Goal: Transaction & Acquisition: Purchase product/service

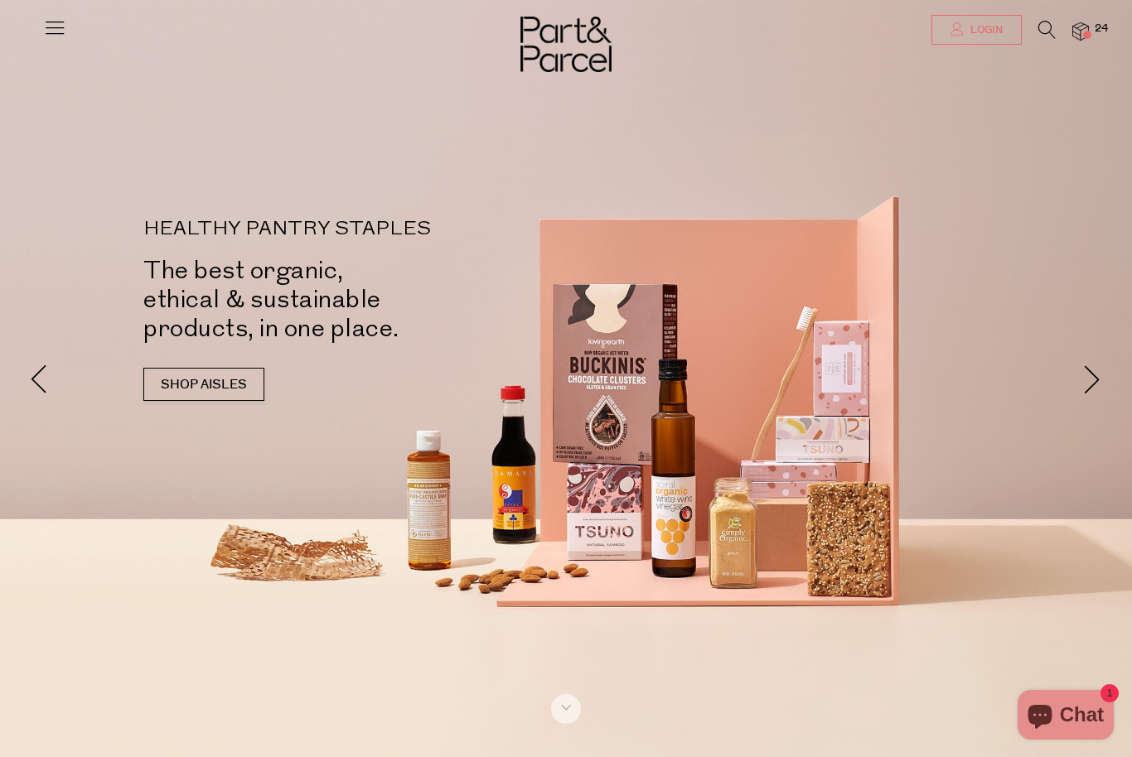
click at [974, 37] on link "Login" at bounding box center [976, 30] width 90 height 30
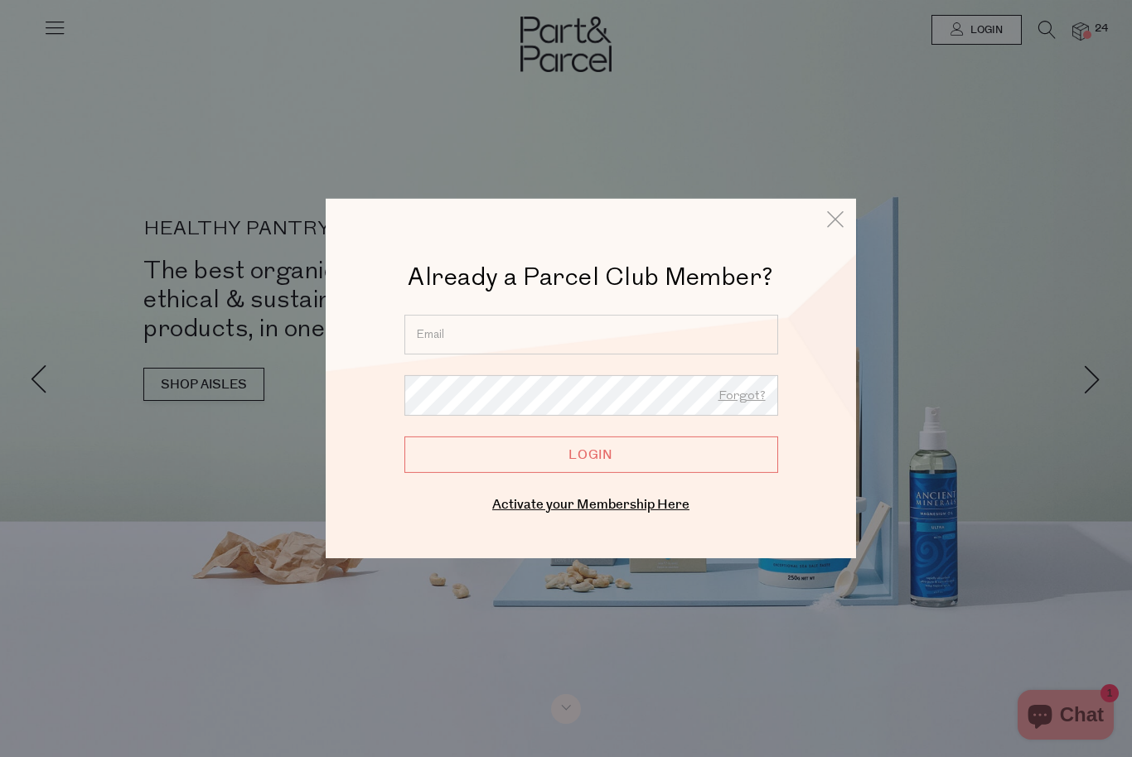
click at [607, 330] on input "email" at bounding box center [591, 335] width 374 height 40
type input "vanessavforsythe@gmail.com"
click at [591, 455] on input "Login" at bounding box center [591, 455] width 374 height 36
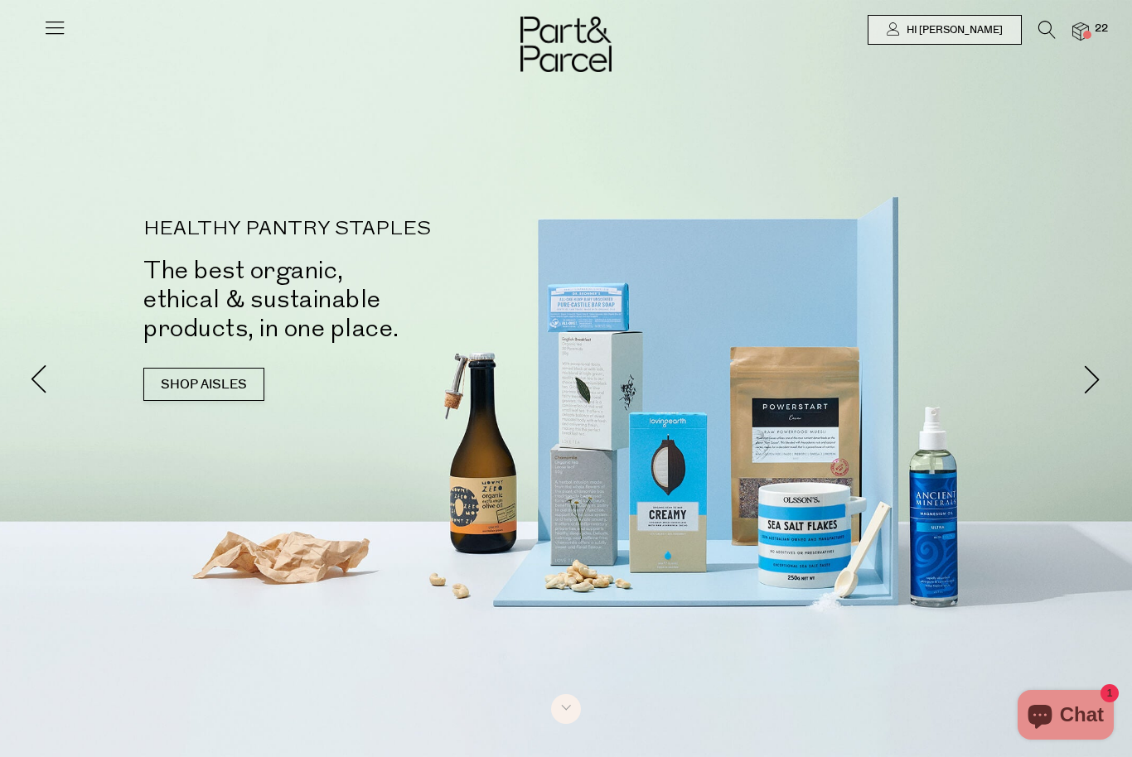
click at [1089, 22] on img at bounding box center [1080, 31] width 17 height 19
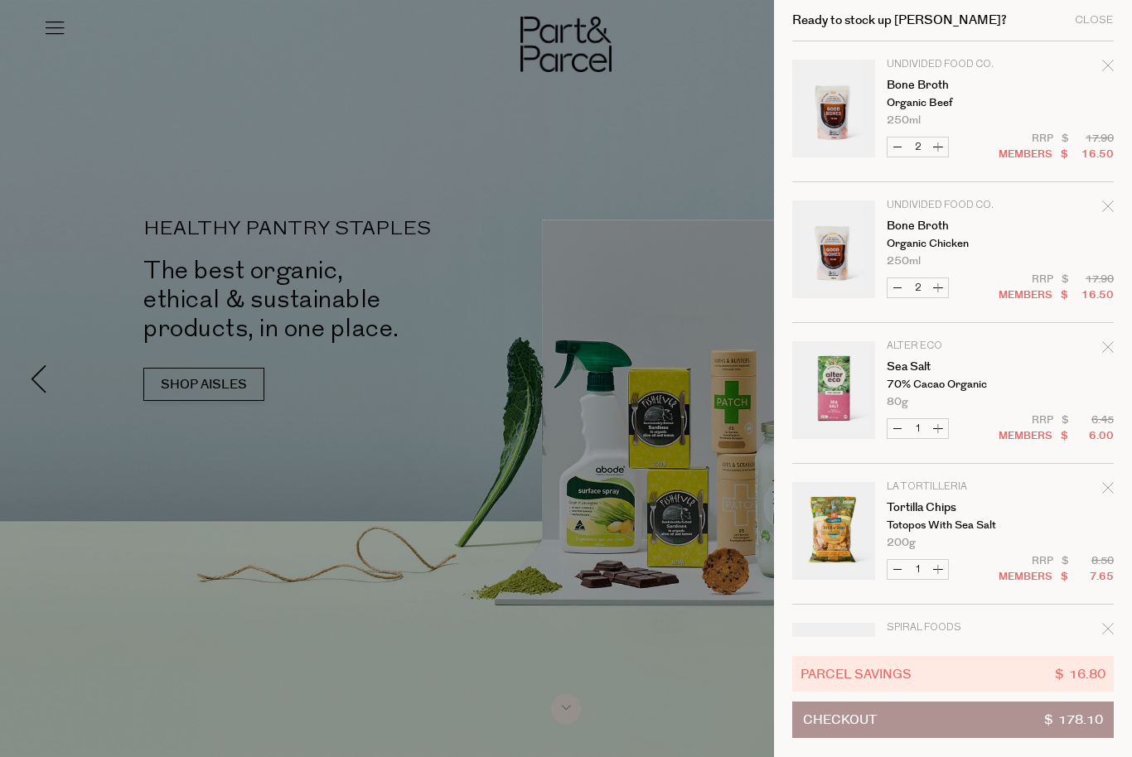
click at [1103, 70] on icon "Remove Bone Broth" at bounding box center [1108, 66] width 12 height 12
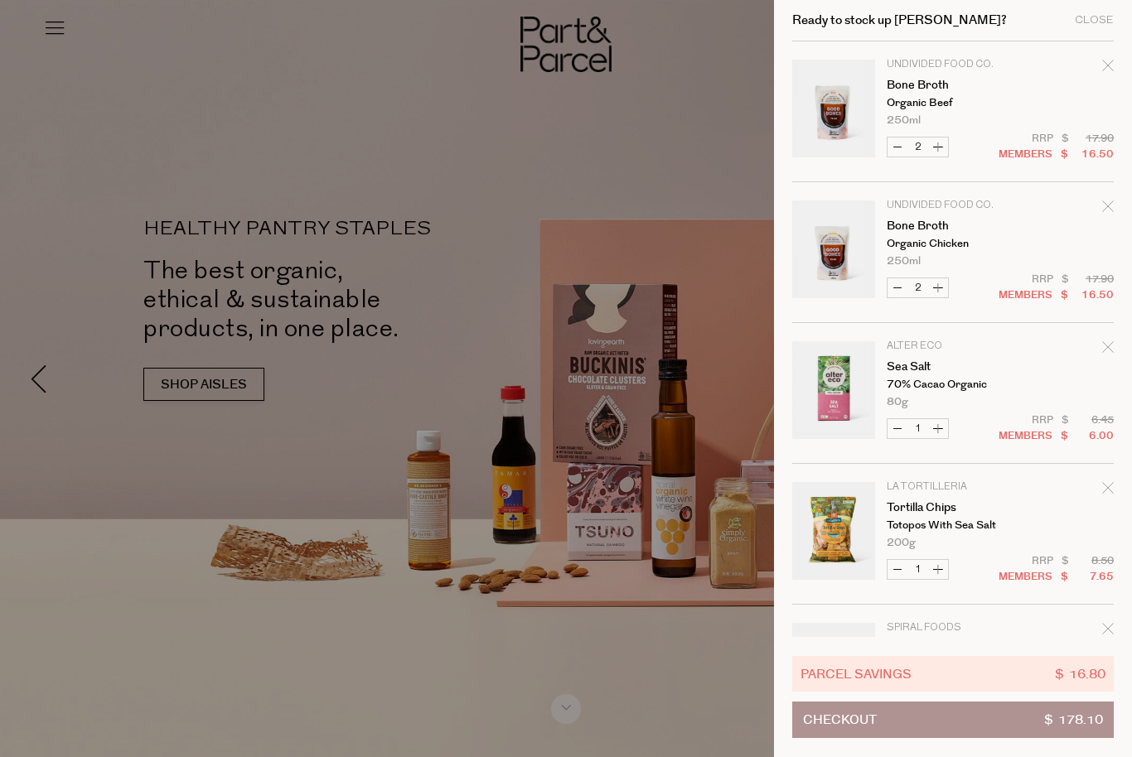
click at [1109, 70] on icon "Remove Bone Broth" at bounding box center [1108, 66] width 12 height 12
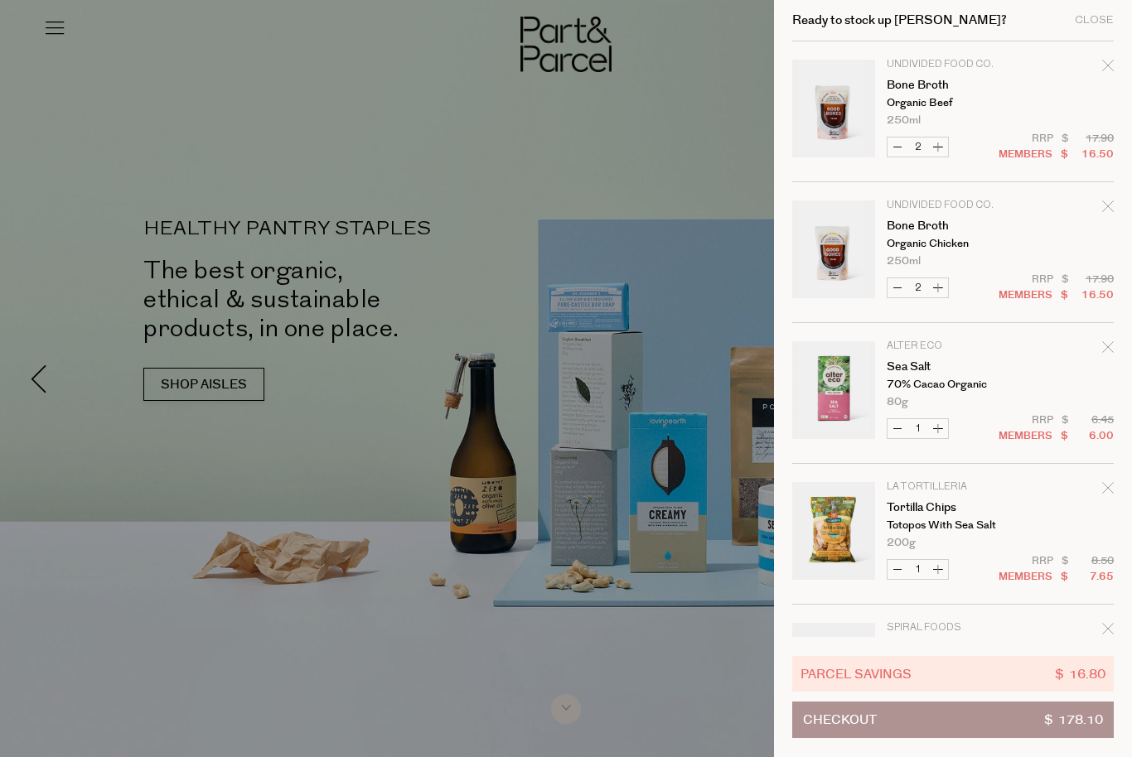
click at [1106, 70] on icon "Remove Bone Broth" at bounding box center [1108, 66] width 12 height 12
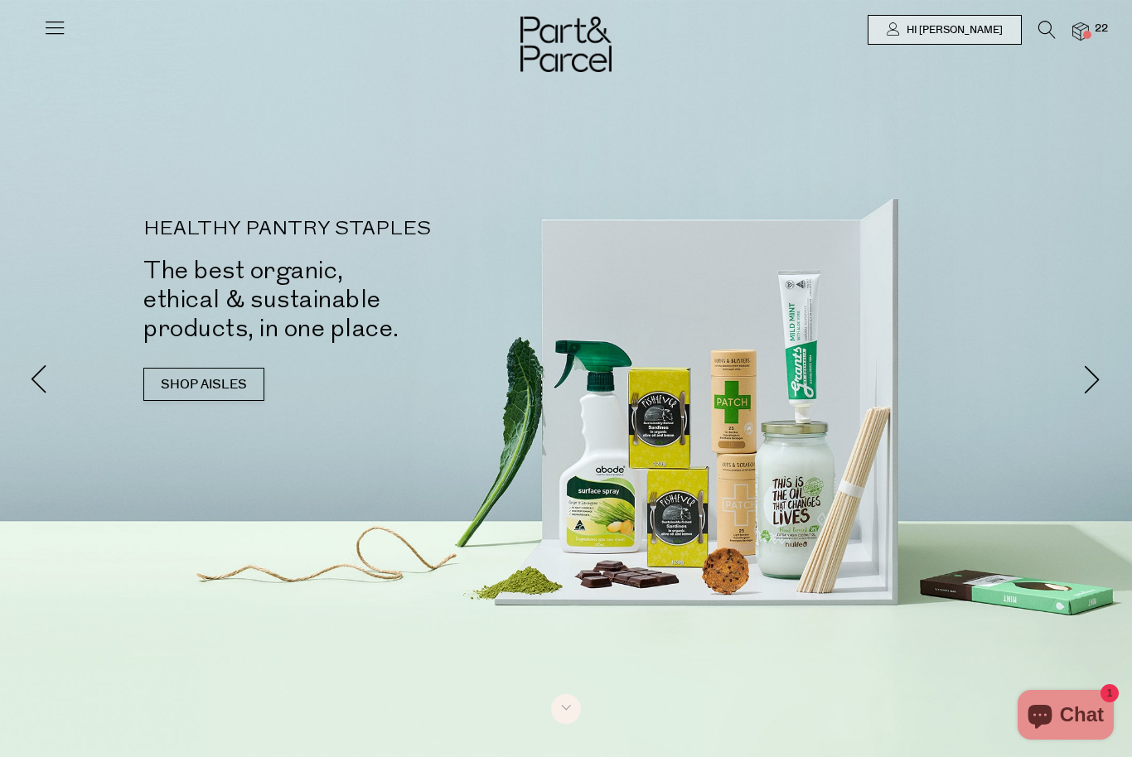
click at [1089, 27] on img at bounding box center [1080, 31] width 17 height 19
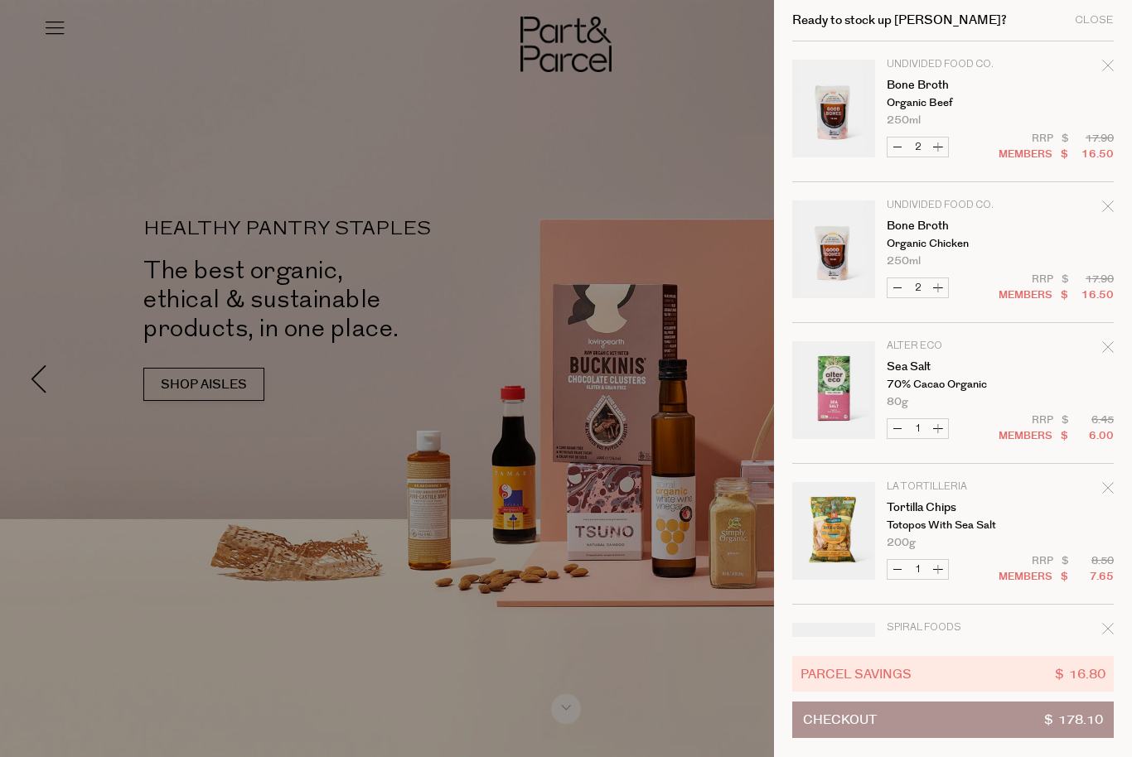
click at [1109, 65] on icon "Remove Bone Broth" at bounding box center [1108, 66] width 12 height 12
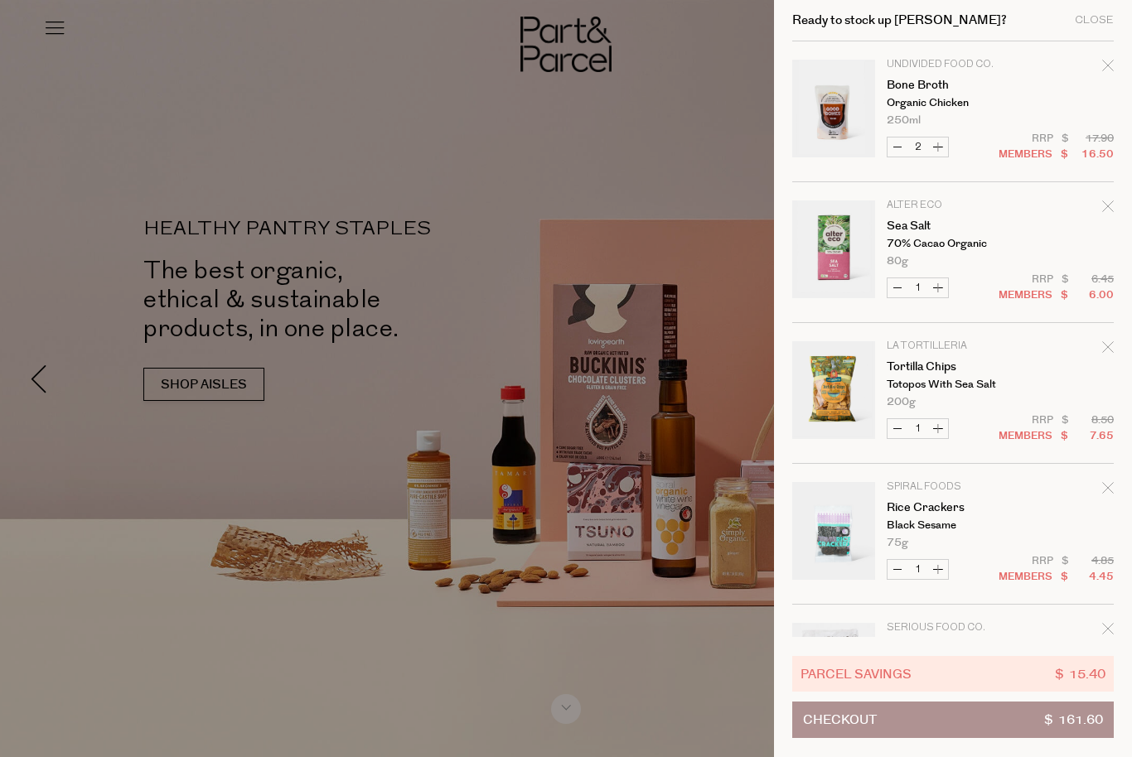
click at [1110, 63] on icon "Remove Bone Broth" at bounding box center [1107, 65] width 11 height 11
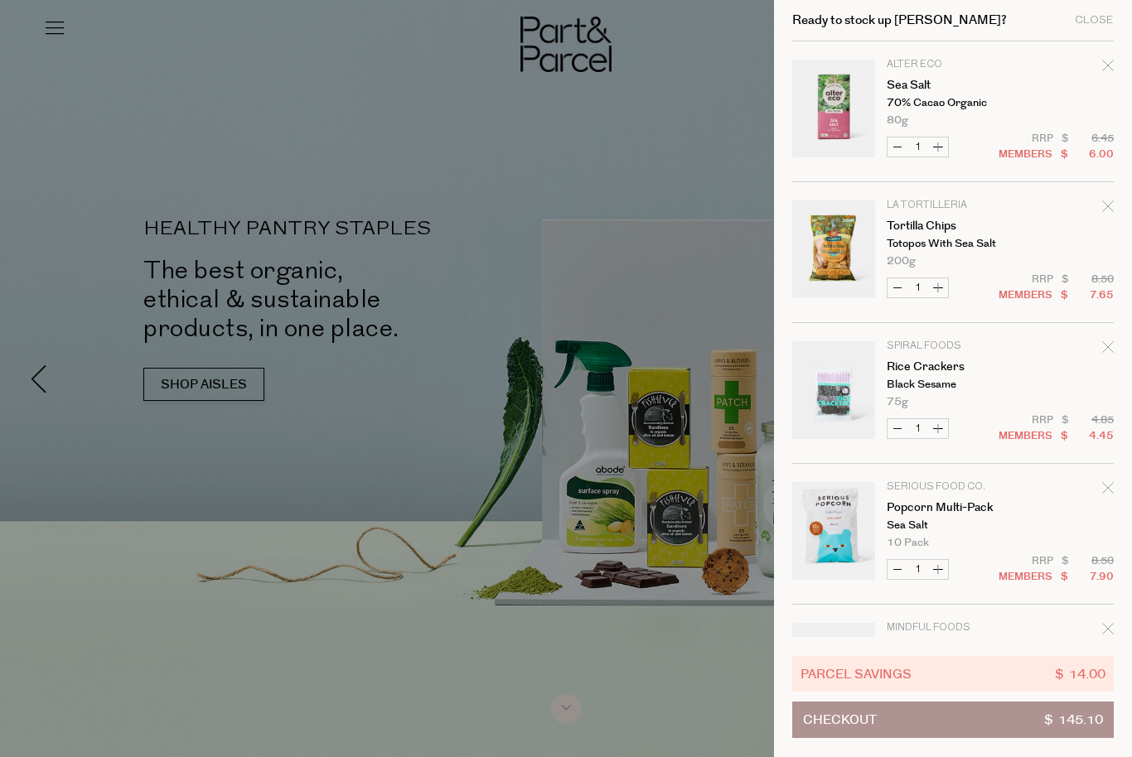
click at [1112, 58] on div "Remove Sea Salt" at bounding box center [1108, 68] width 12 height 22
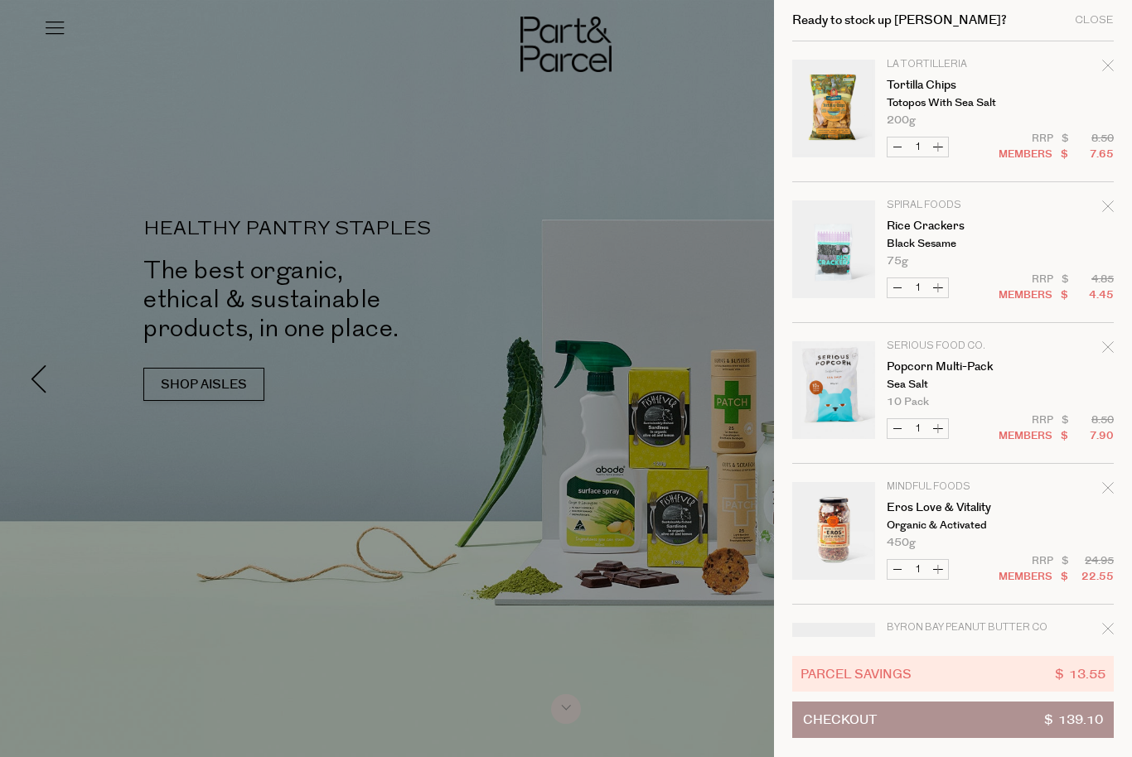
click at [1109, 66] on icon "Remove Tortilla Chips" at bounding box center [1107, 65] width 11 height 11
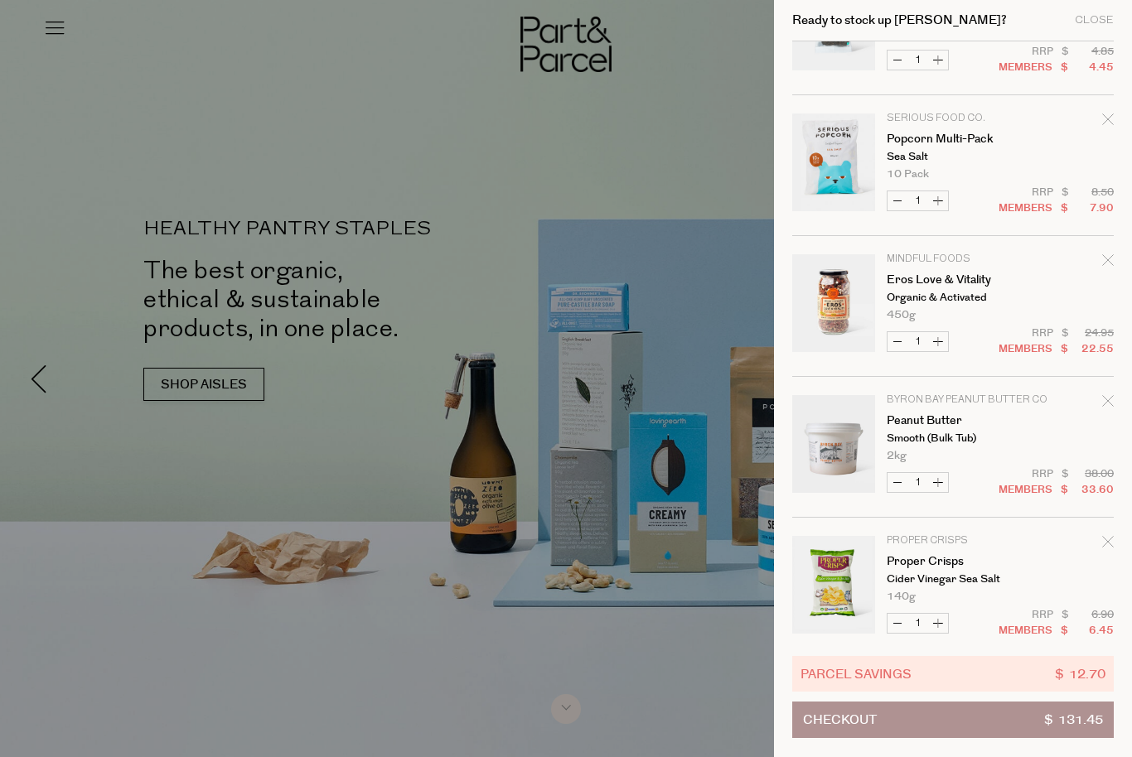
scroll to position [93, 0]
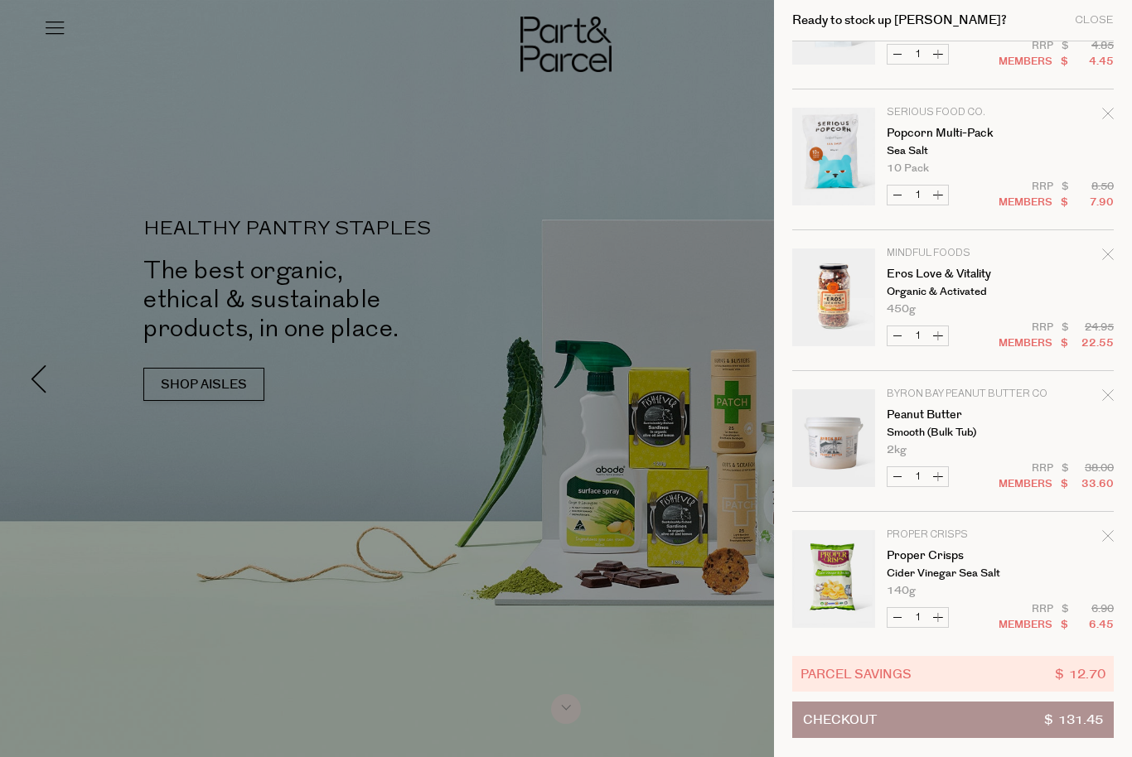
click at [850, 321] on link "Your cart" at bounding box center [833, 301] width 83 height 104
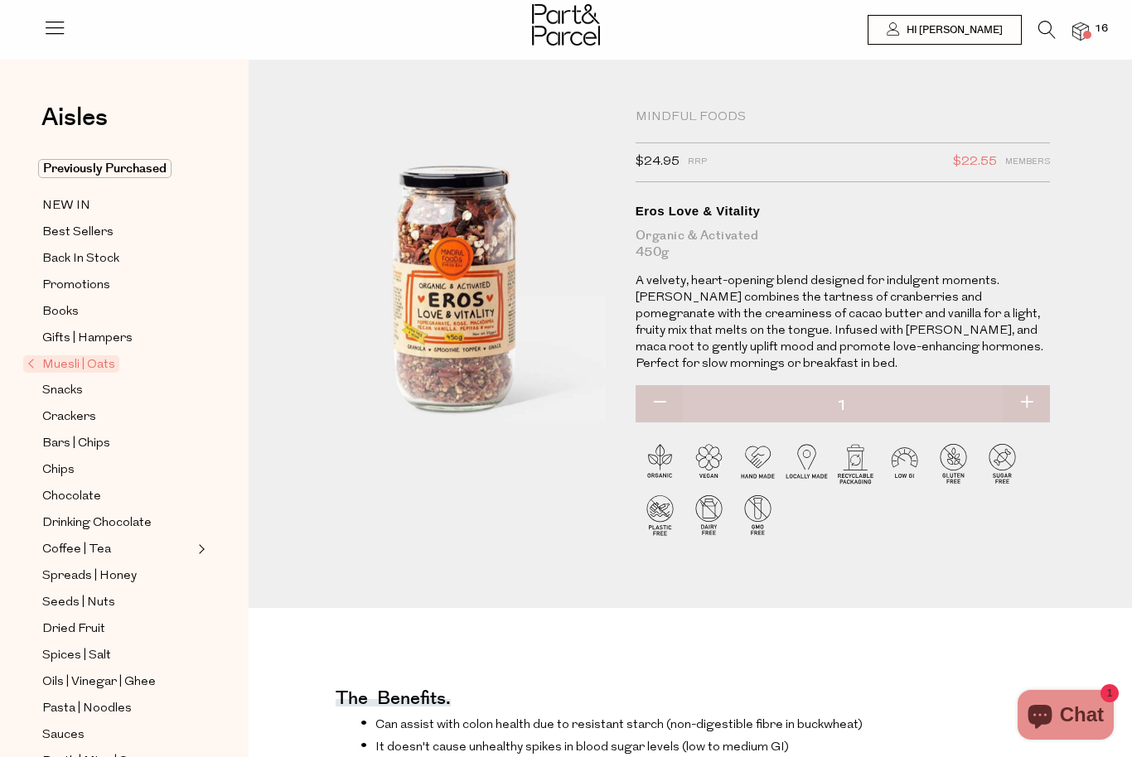
click at [1089, 36] on img at bounding box center [1080, 31] width 17 height 19
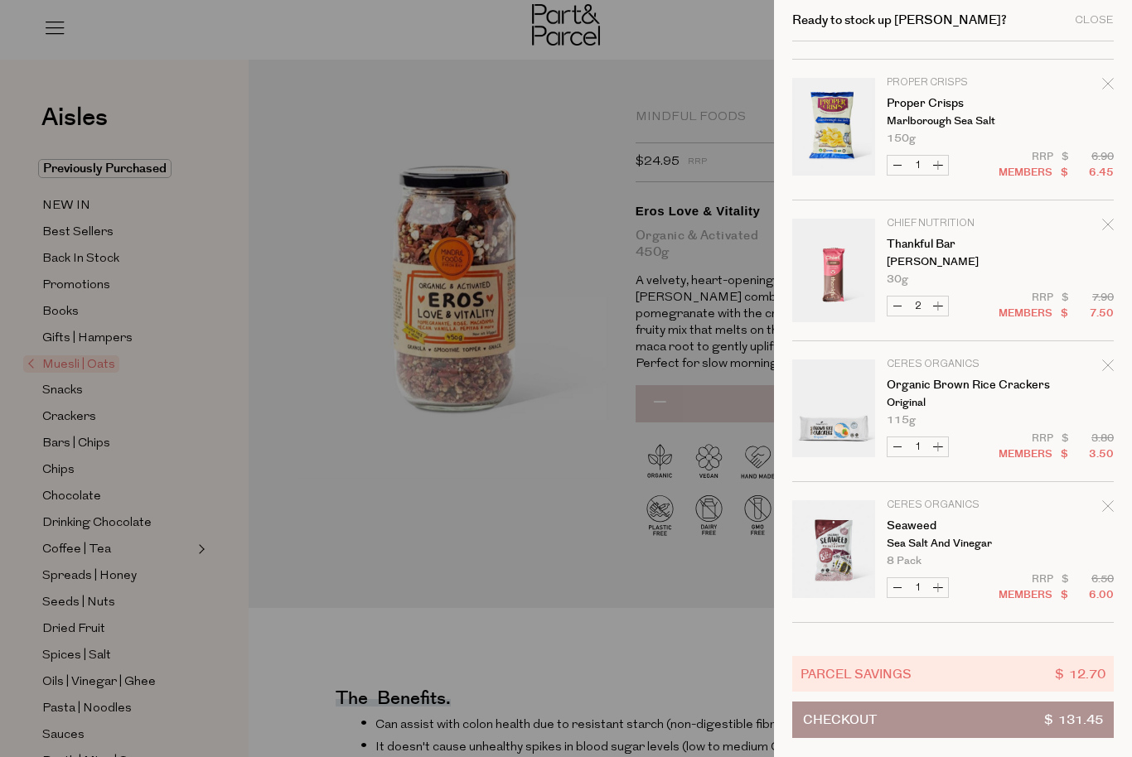
scroll to position [708, 0]
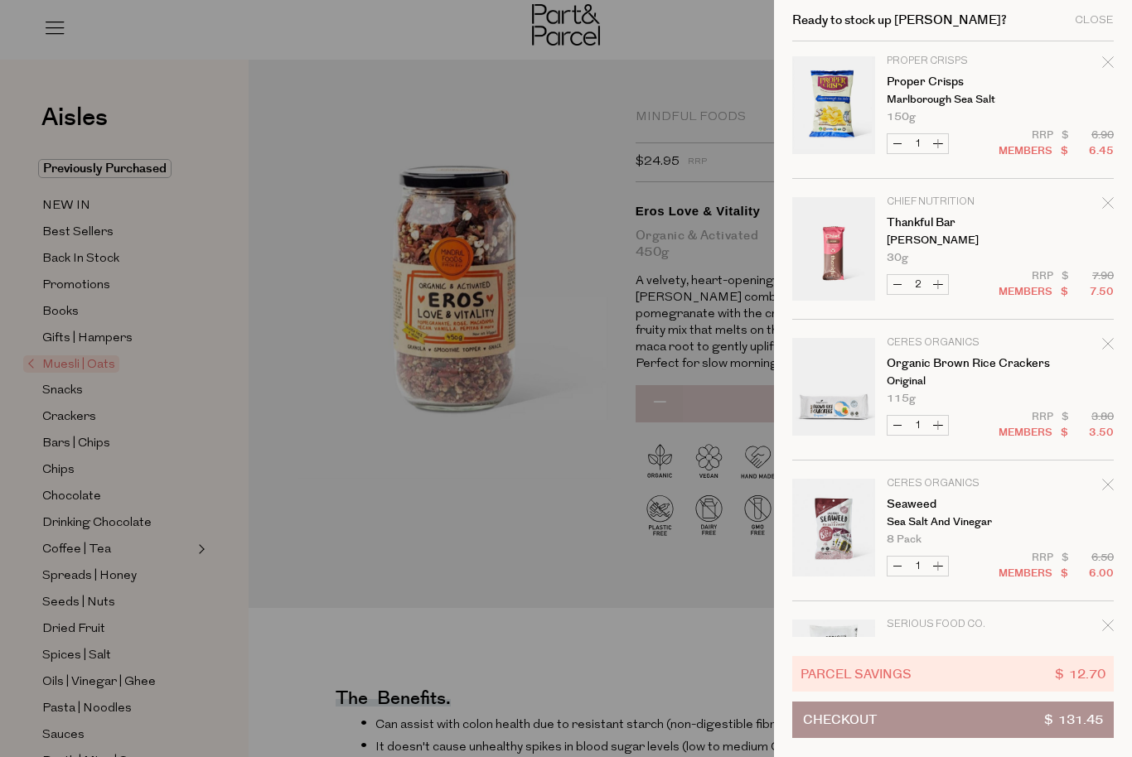
click at [1109, 350] on icon "Remove Organic Brown Rice Crackers" at bounding box center [1108, 344] width 12 height 12
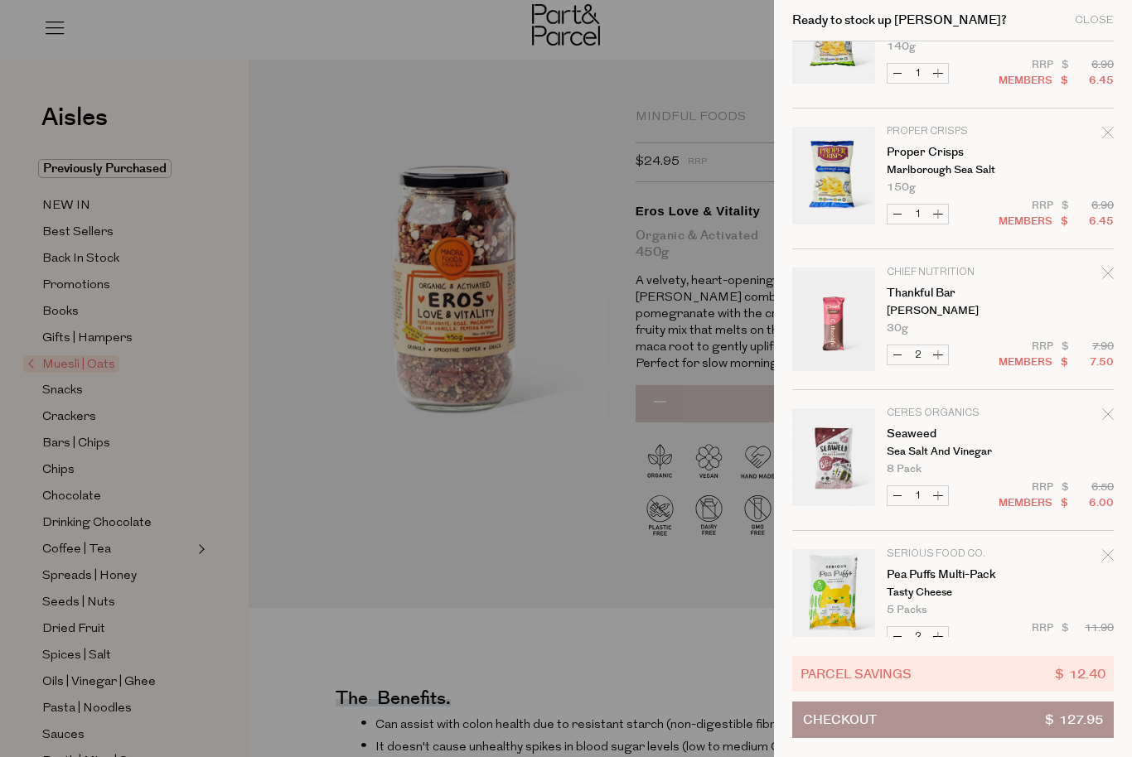
scroll to position [667, 0]
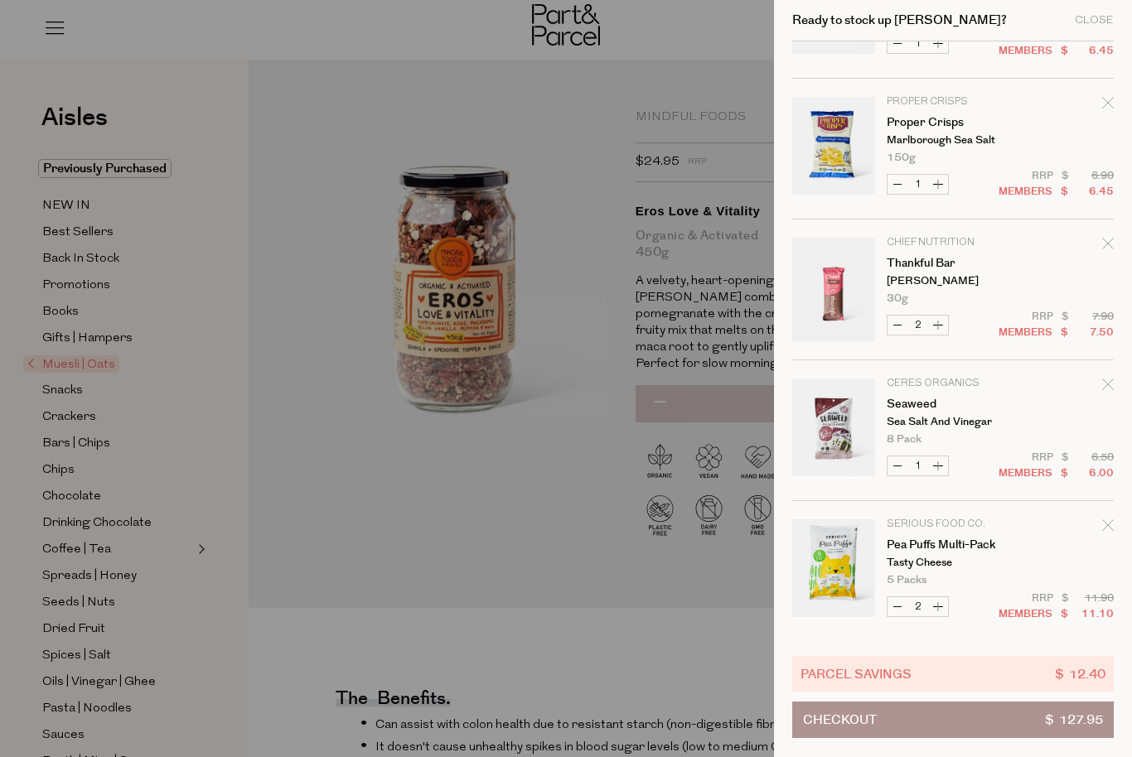
click at [1110, 384] on icon "Remove Seaweed" at bounding box center [1108, 385] width 12 height 12
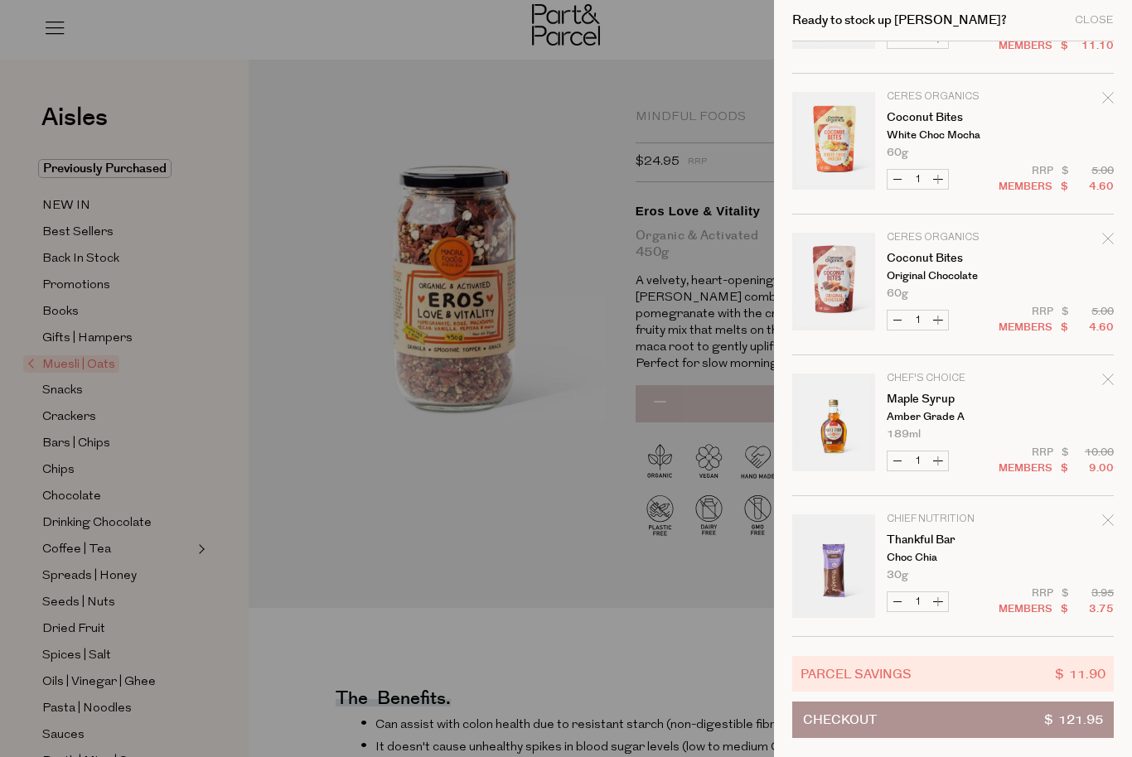
scroll to position [1095, 0]
click at [473, 524] on div at bounding box center [566, 378] width 1132 height 757
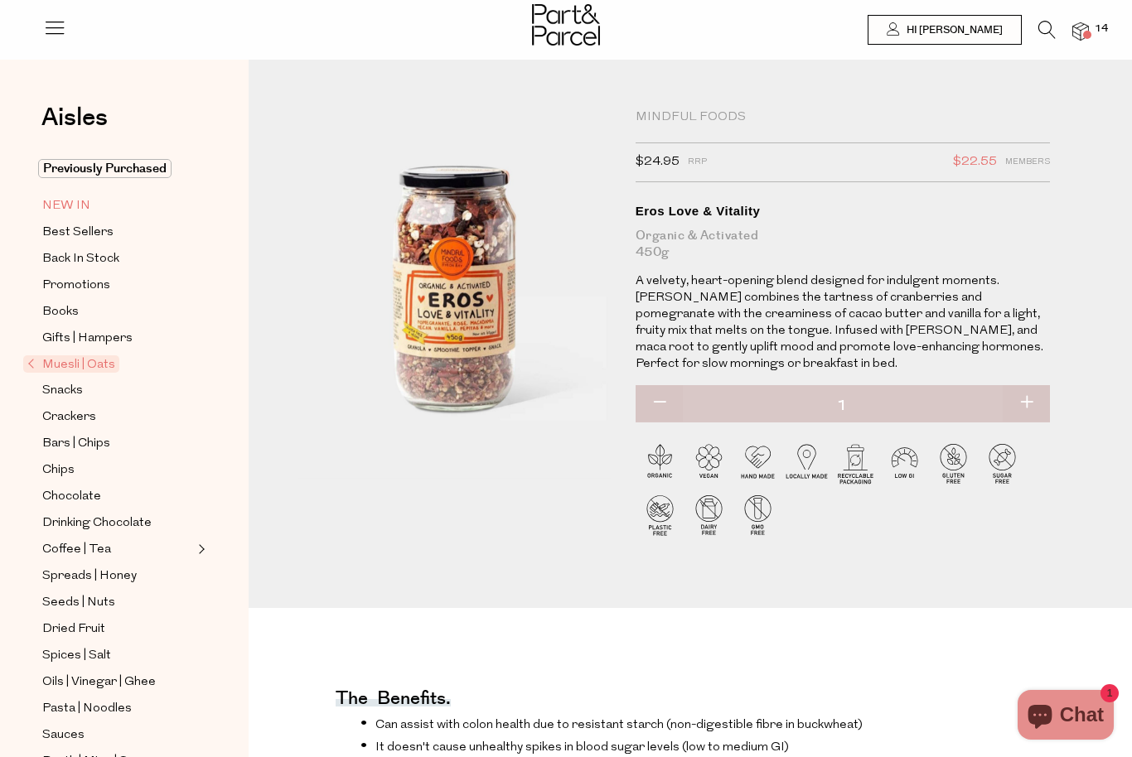
click at [69, 209] on span "NEW IN" at bounding box center [66, 206] width 48 height 20
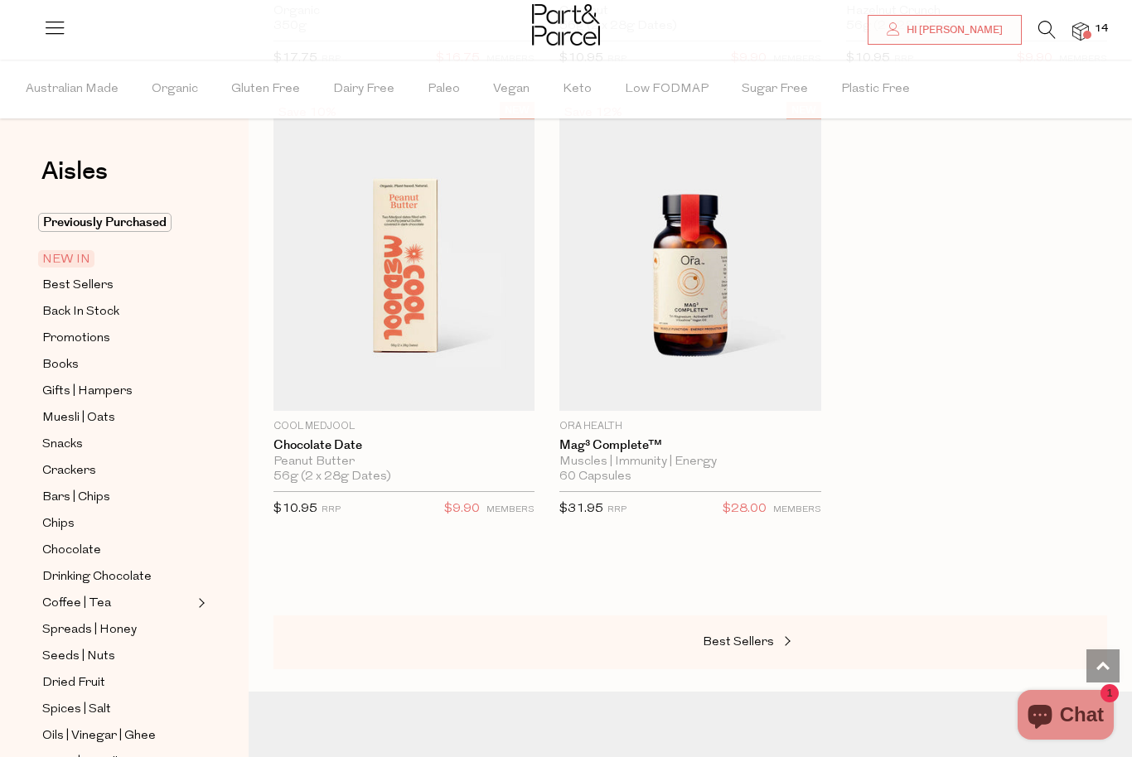
scroll to position [1976, 0]
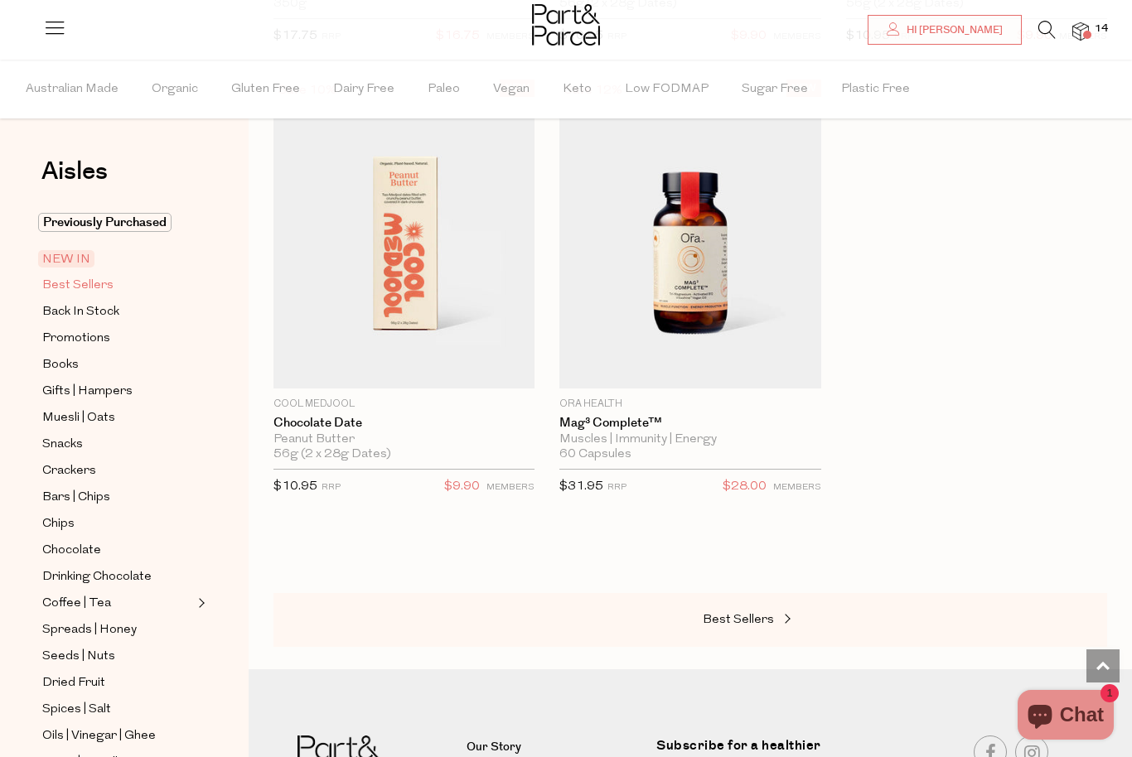
click at [80, 286] on span "Best Sellers" at bounding box center [77, 286] width 71 height 20
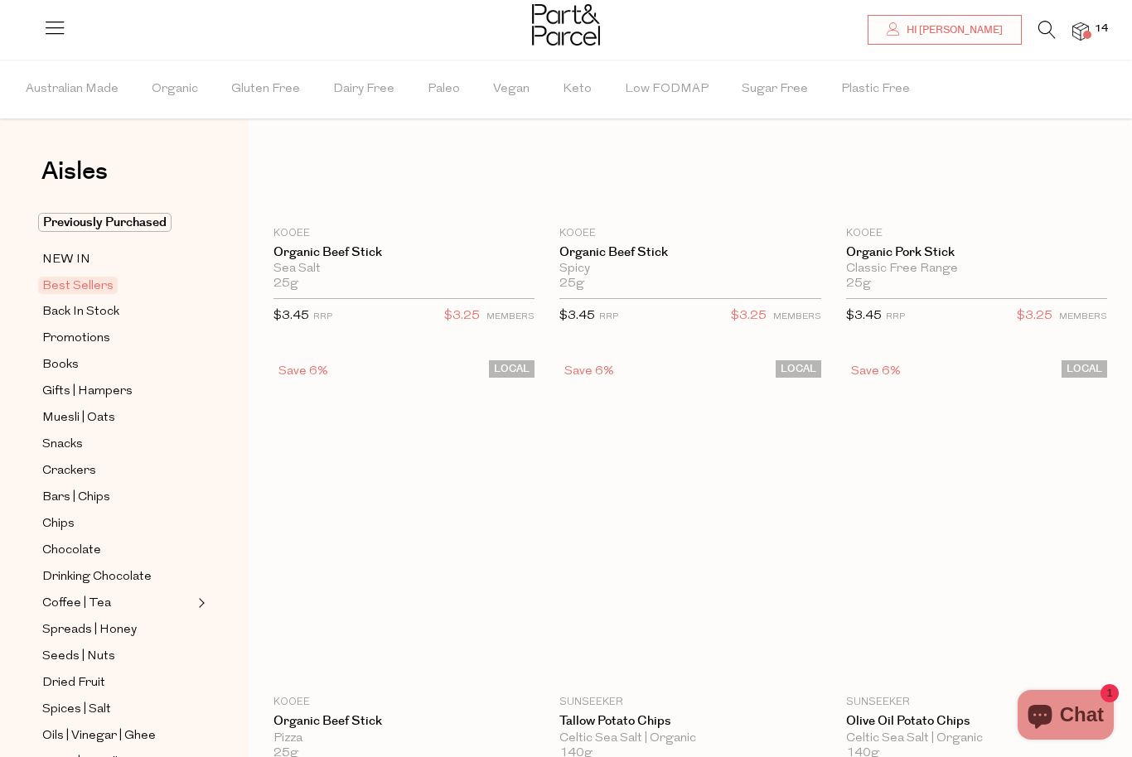
scroll to position [42, 0]
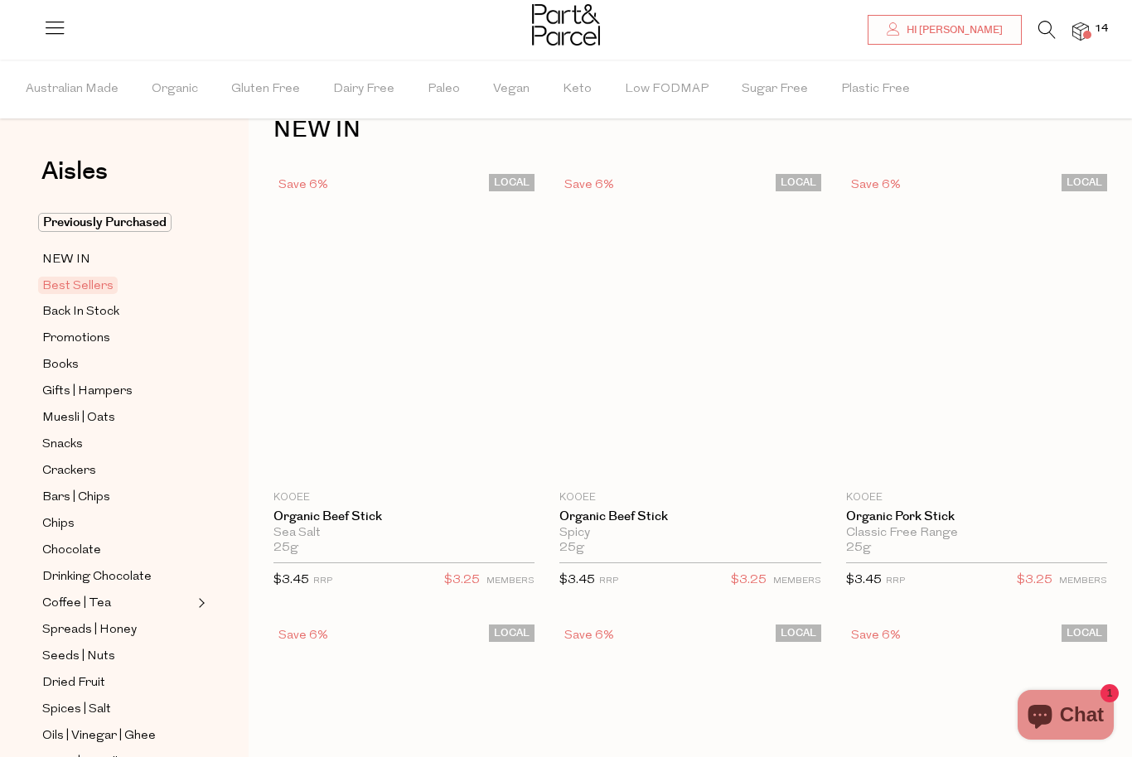
type input "2"
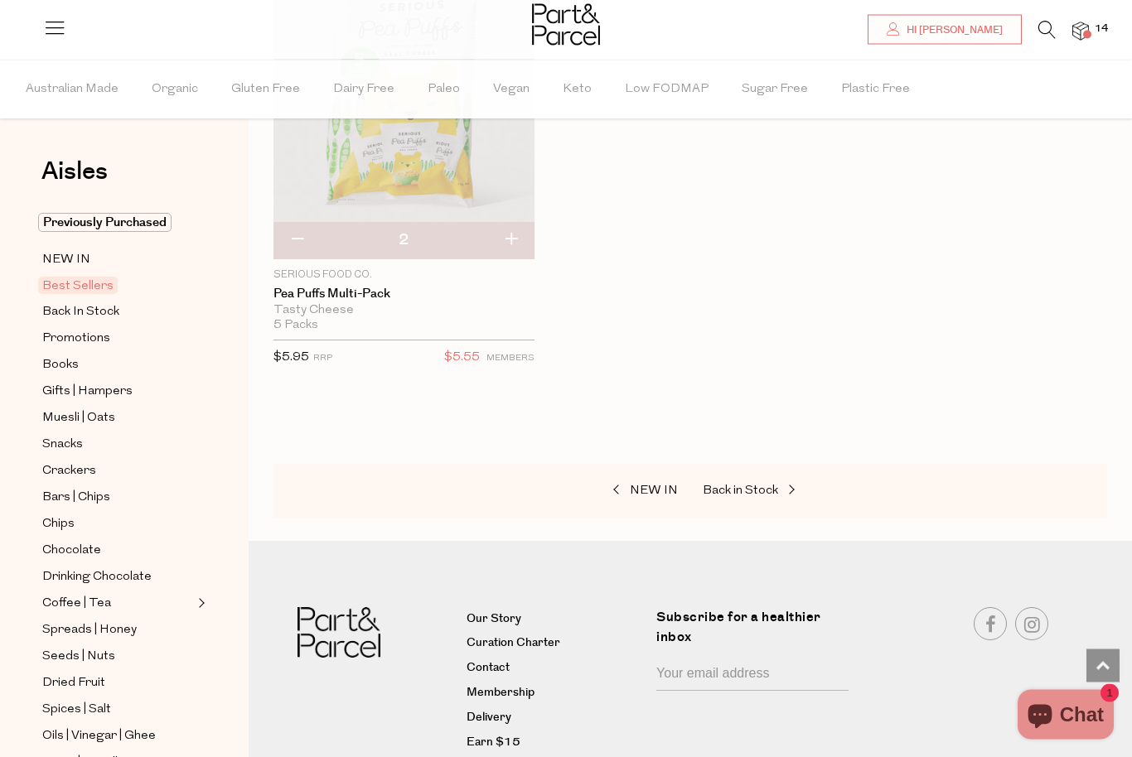
scroll to position [6166, 0]
click at [69, 309] on span "Back In Stock" at bounding box center [80, 312] width 77 height 20
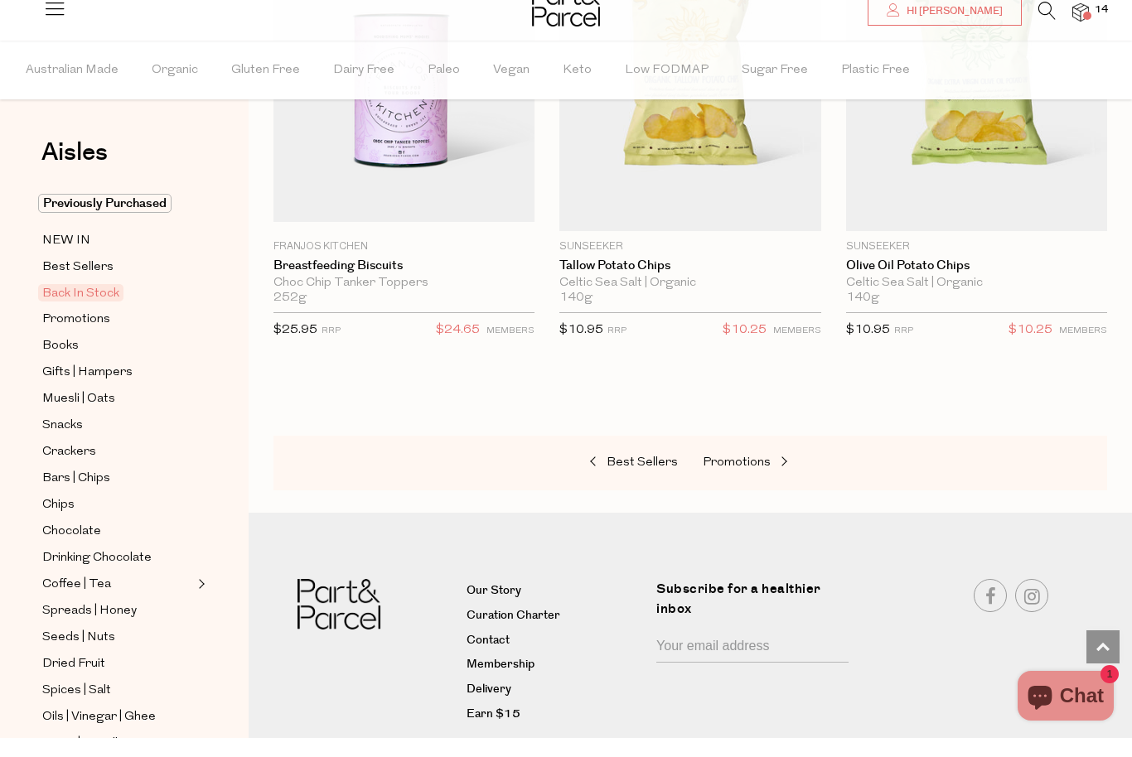
scroll to position [1194, 0]
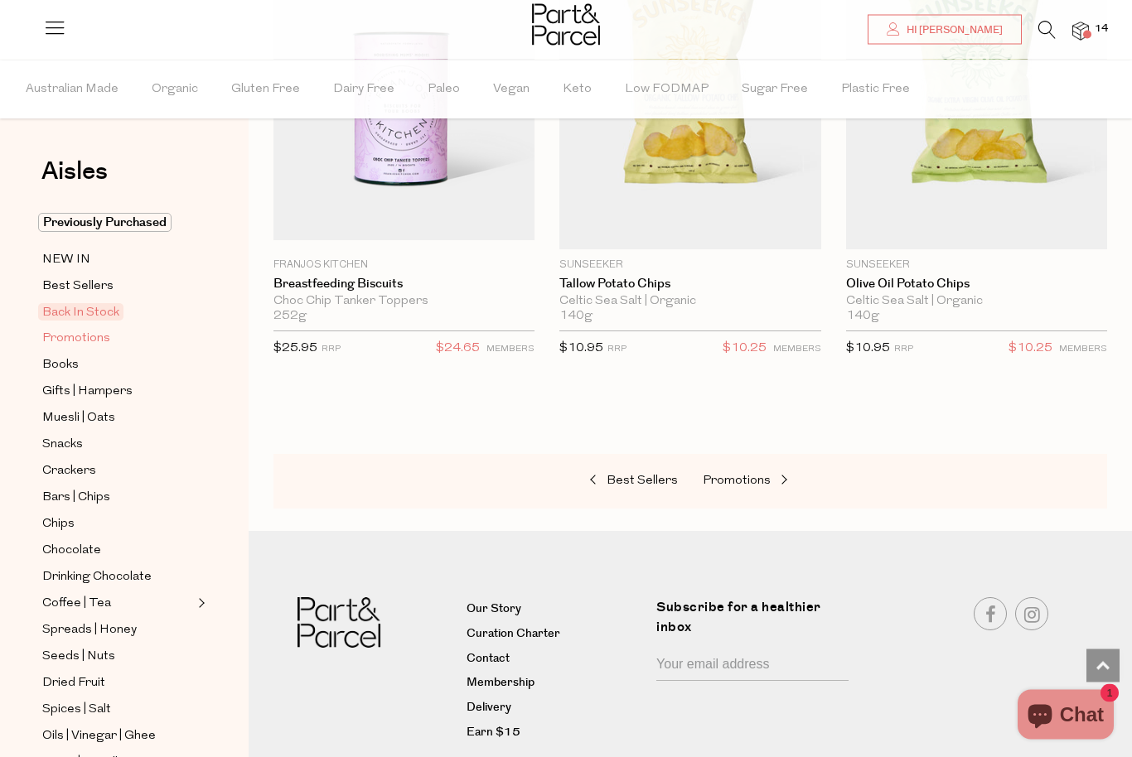
click at [67, 346] on span "Promotions" at bounding box center [76, 339] width 68 height 20
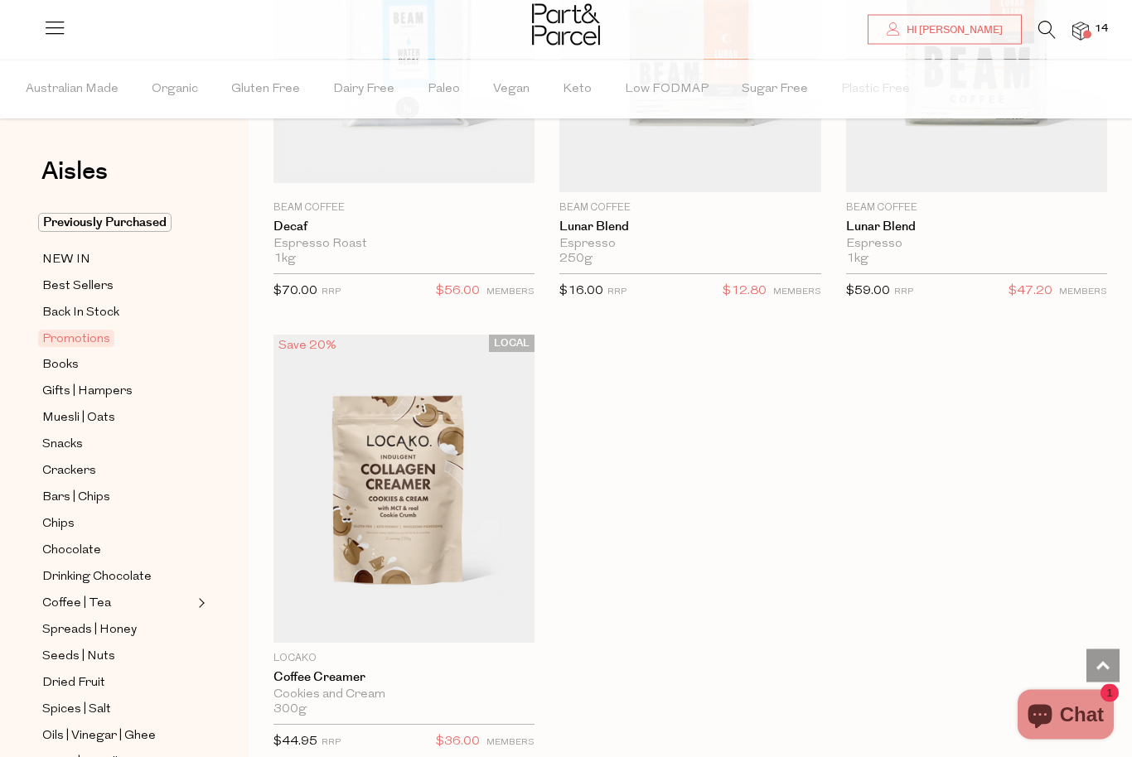
scroll to position [1724, 0]
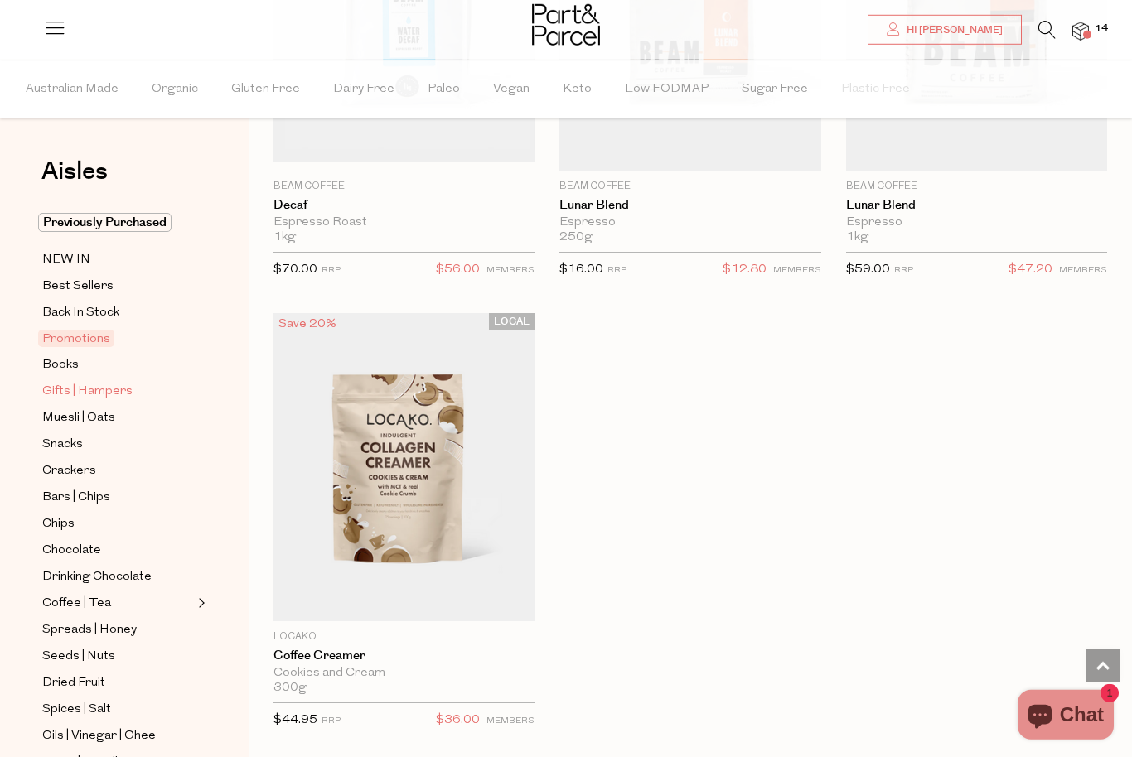
click at [48, 389] on span "Gifts | Hampers" at bounding box center [87, 392] width 90 height 20
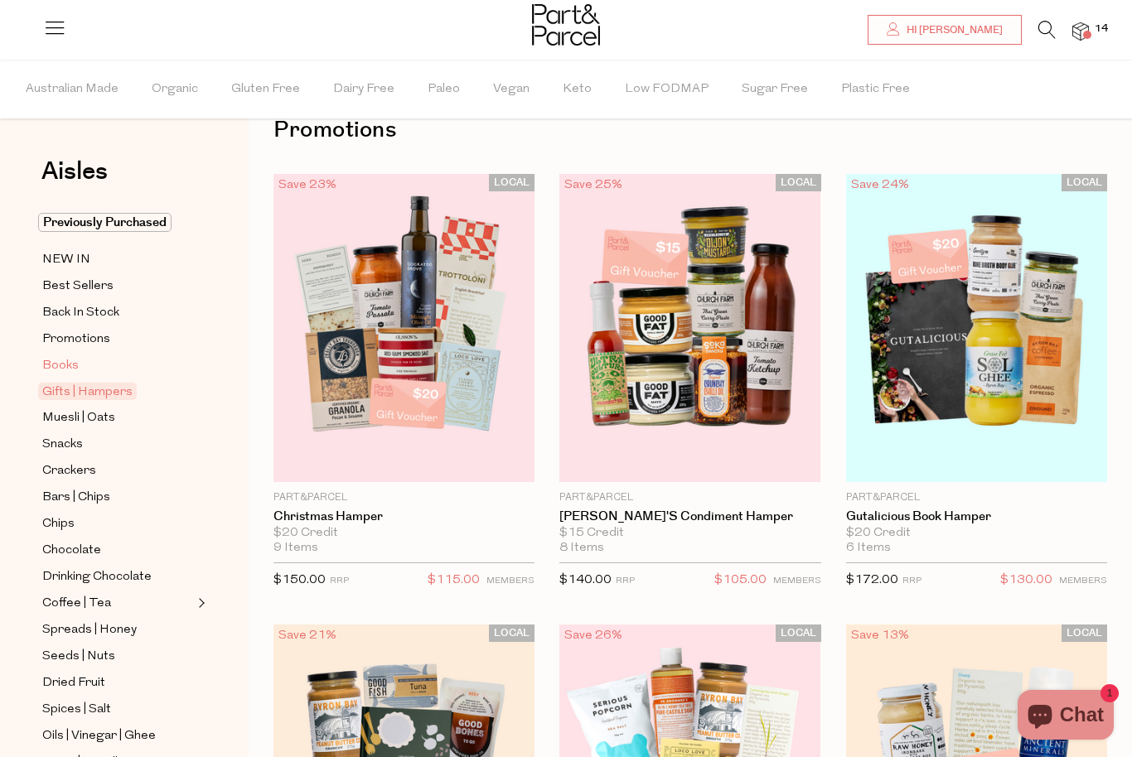
click at [51, 359] on span "Books" at bounding box center [60, 366] width 36 height 20
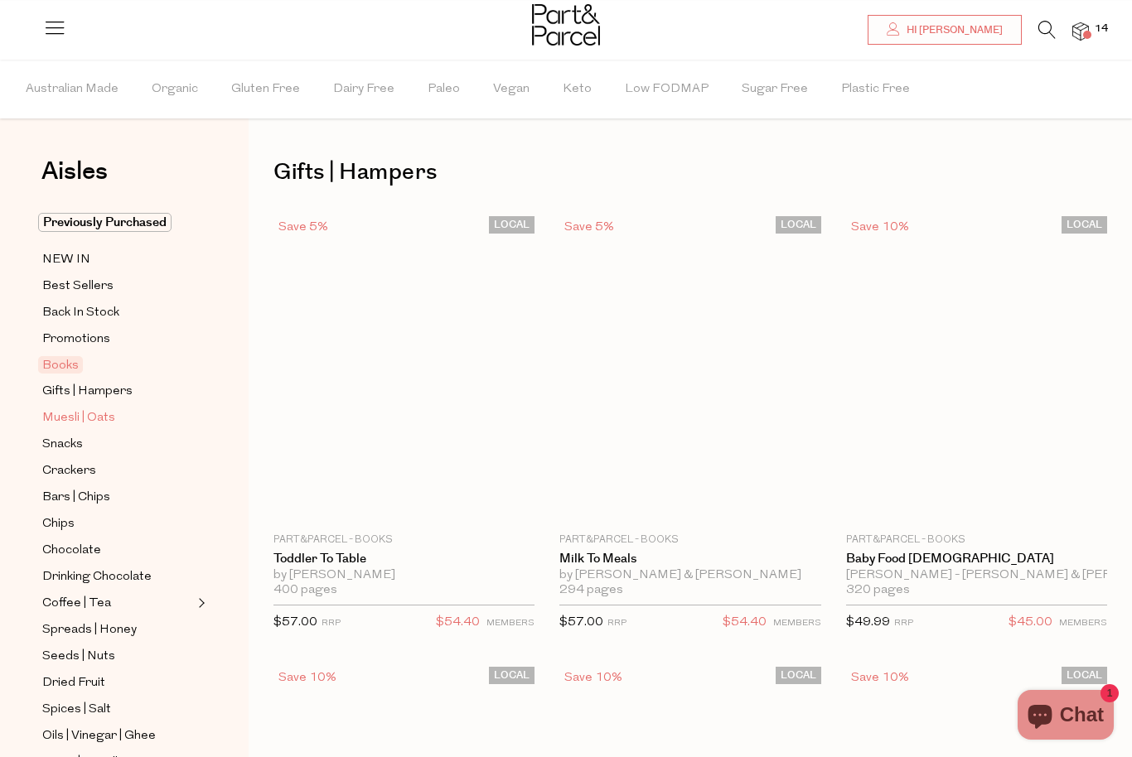
click at [62, 421] on span "Muesli | Oats" at bounding box center [78, 418] width 73 height 20
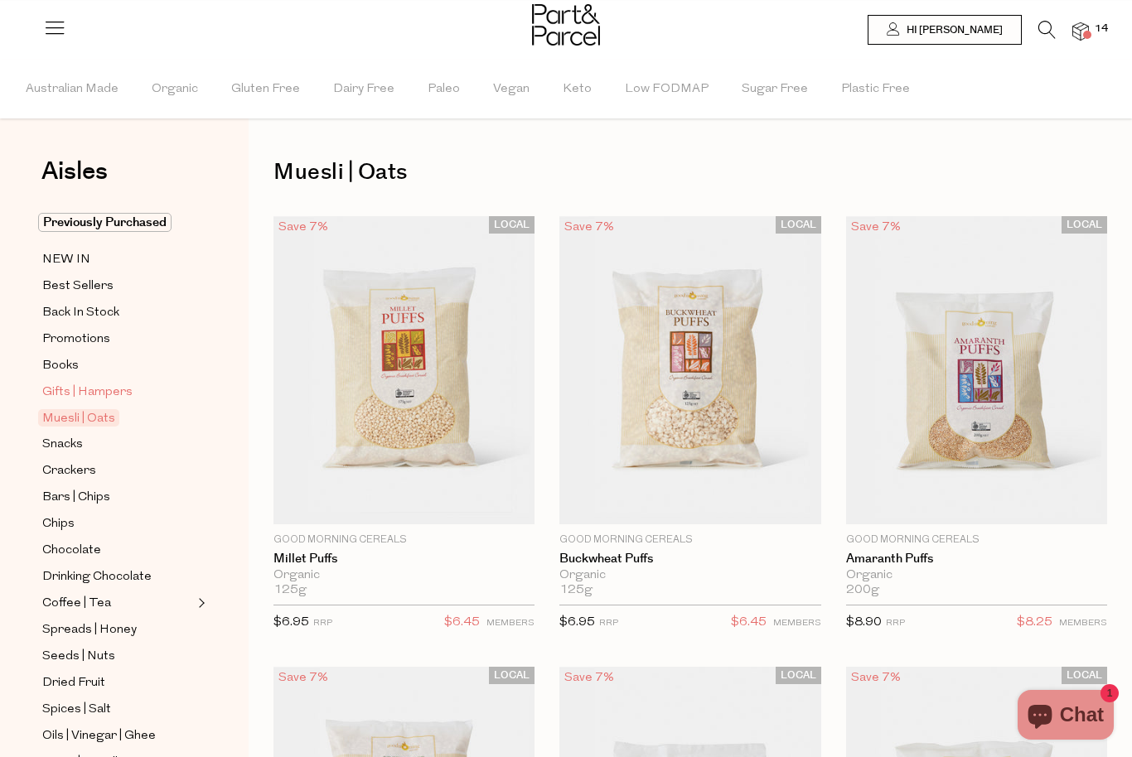
click at [60, 384] on span "Gifts | Hampers" at bounding box center [87, 393] width 90 height 20
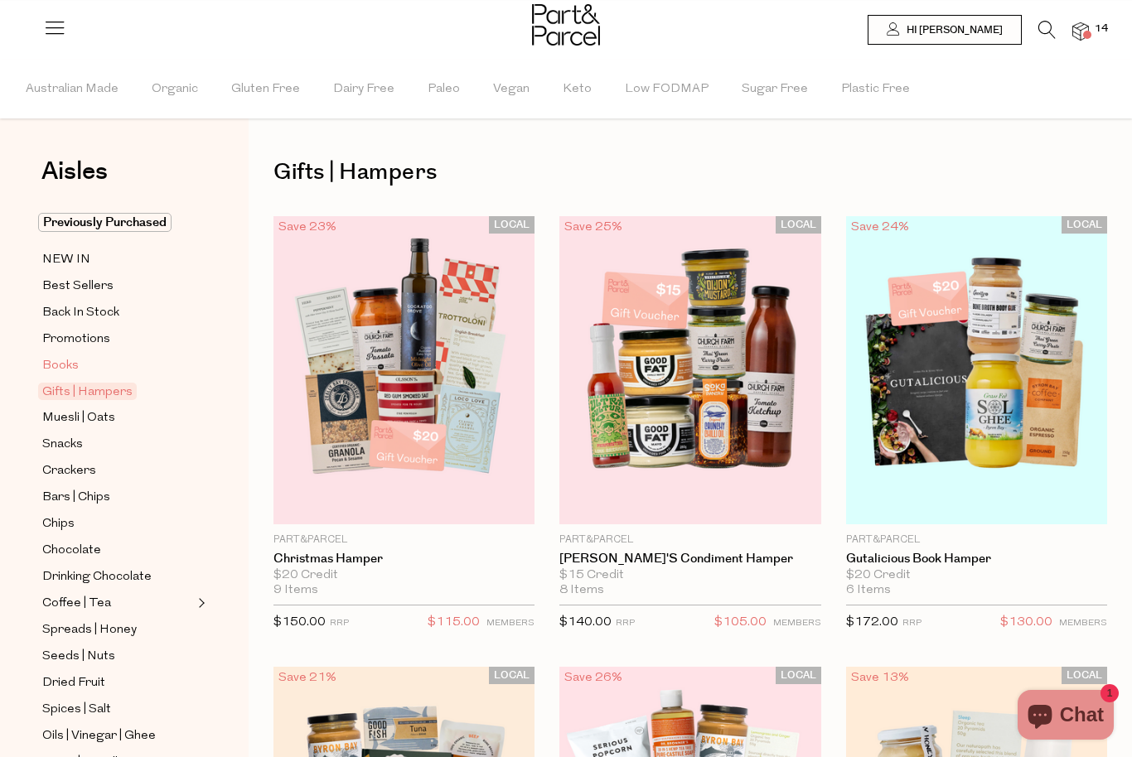
click at [51, 368] on span "Books" at bounding box center [60, 366] width 36 height 20
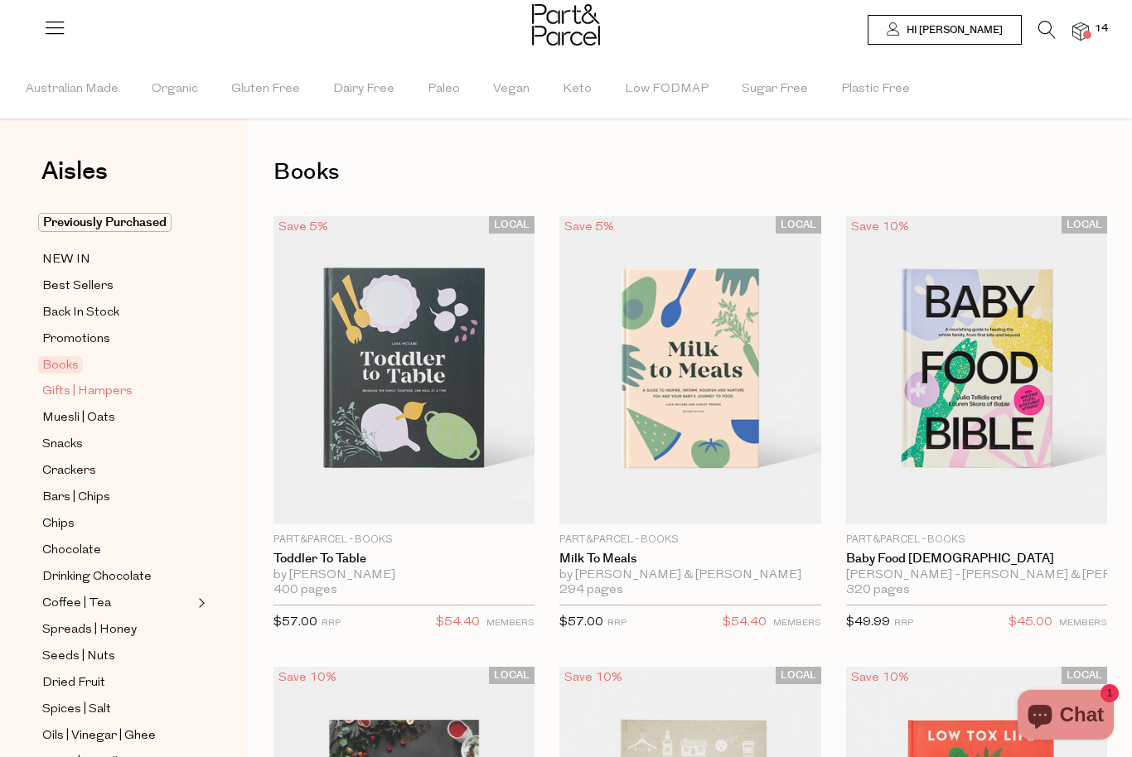
click at [65, 394] on span "Gifts | Hampers" at bounding box center [87, 392] width 90 height 20
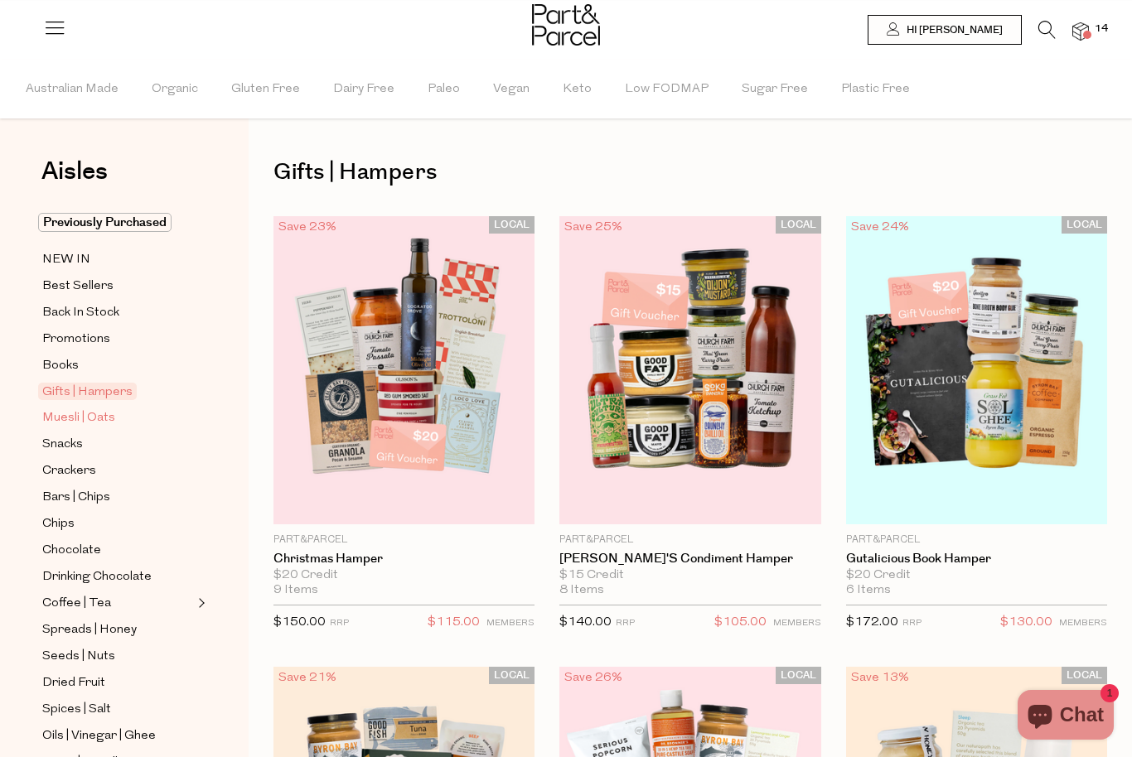
click at [57, 417] on span "Muesli | Oats" at bounding box center [78, 418] width 73 height 20
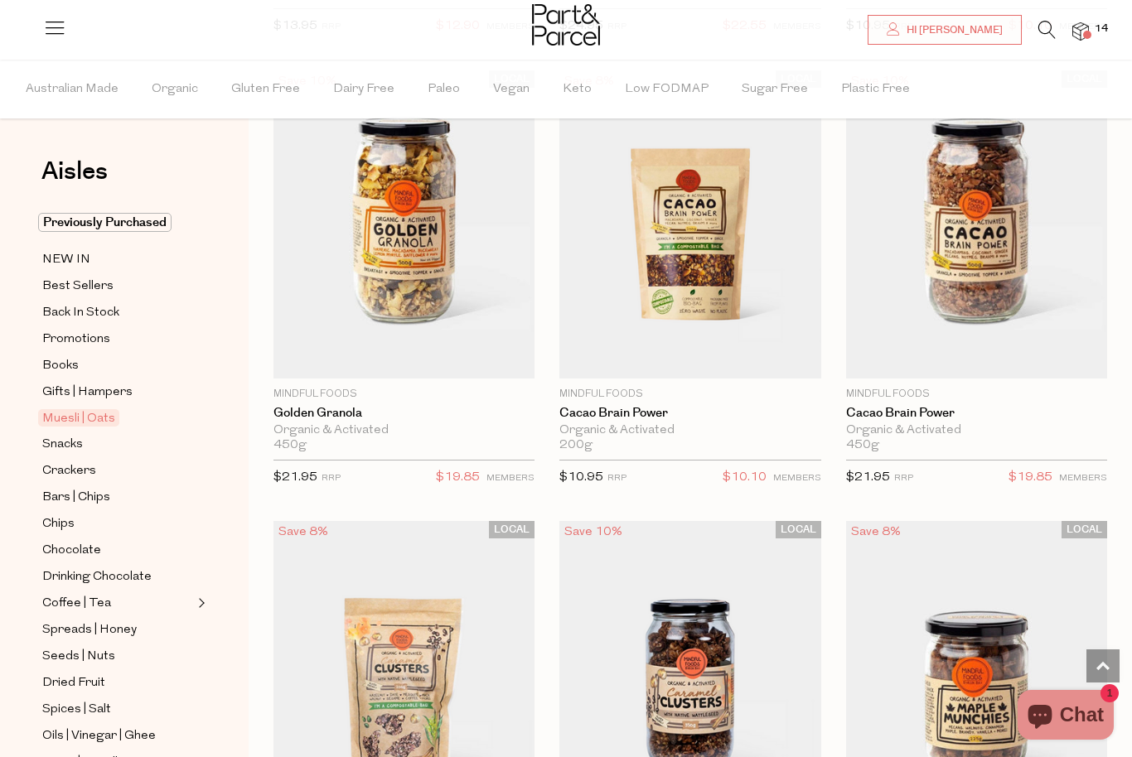
scroll to position [1494, 0]
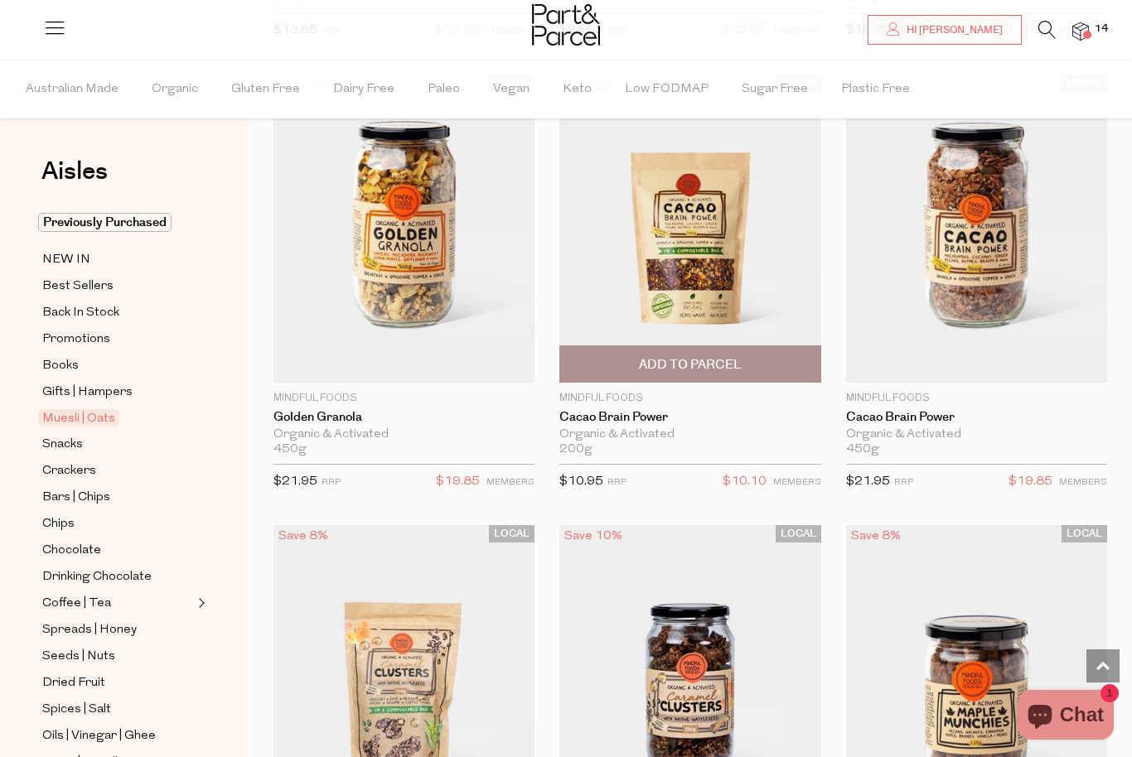
click at [689, 223] on img at bounding box center [689, 229] width 261 height 308
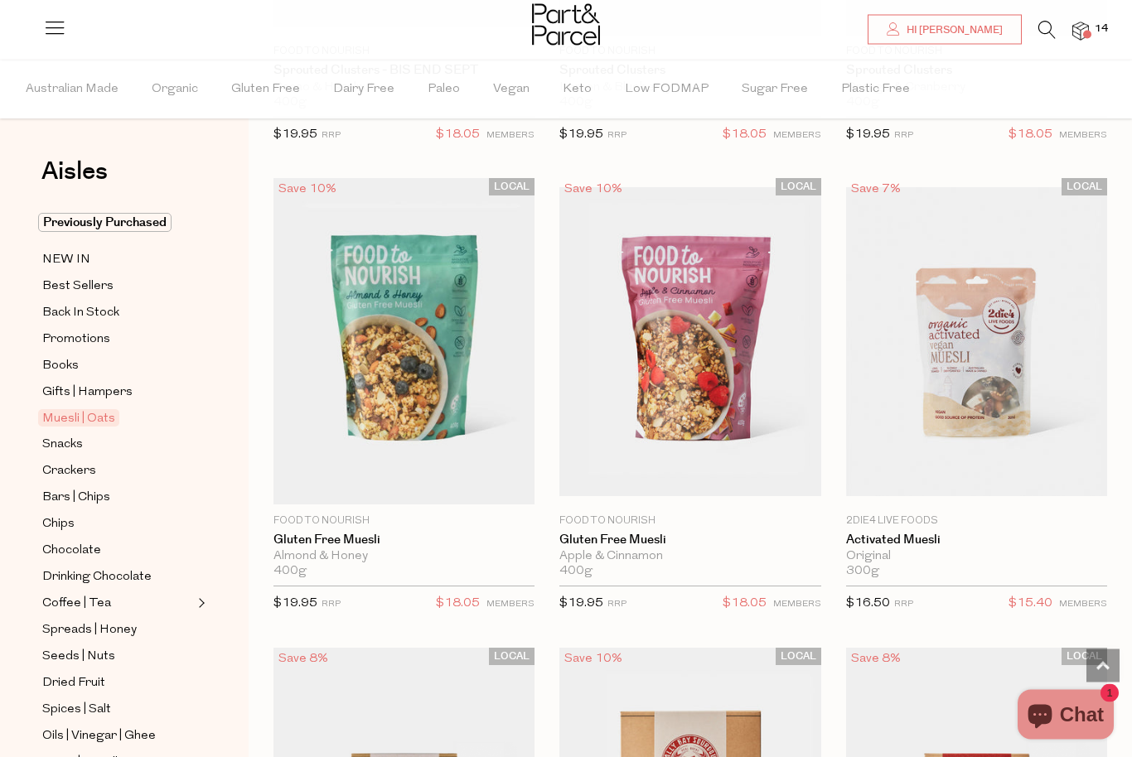
scroll to position [3296, 0]
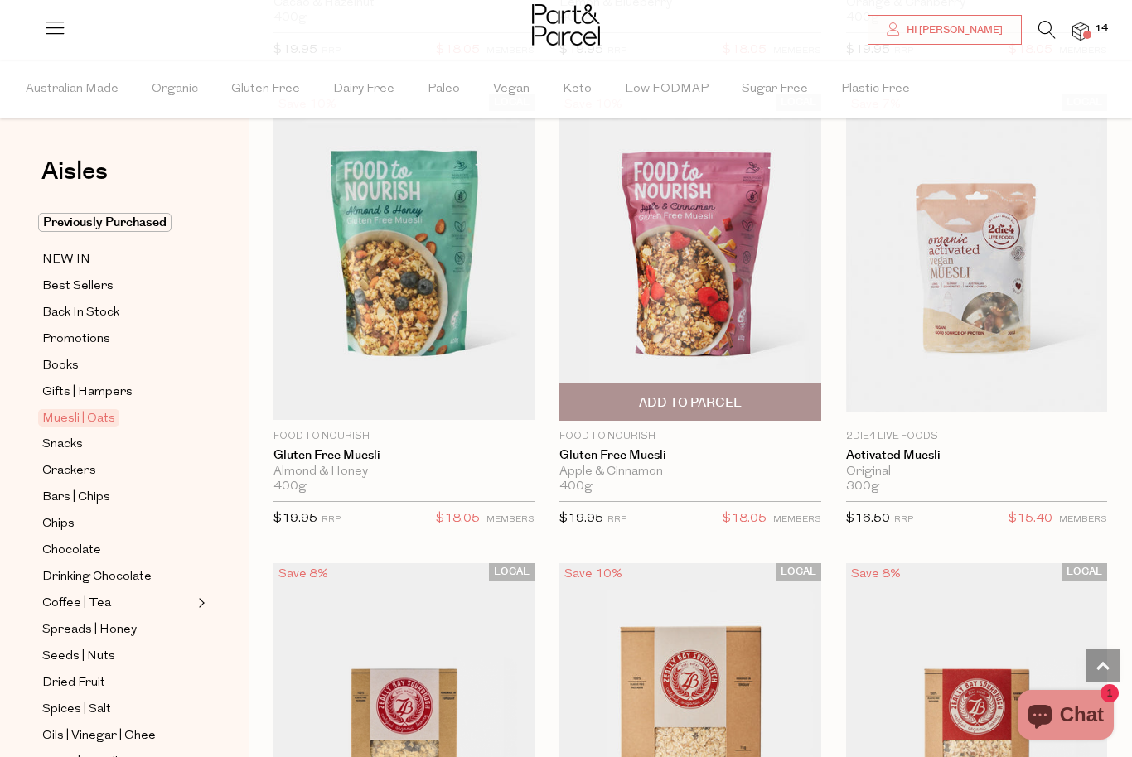
click at [756, 397] on span "Add To Parcel" at bounding box center [689, 402] width 251 height 36
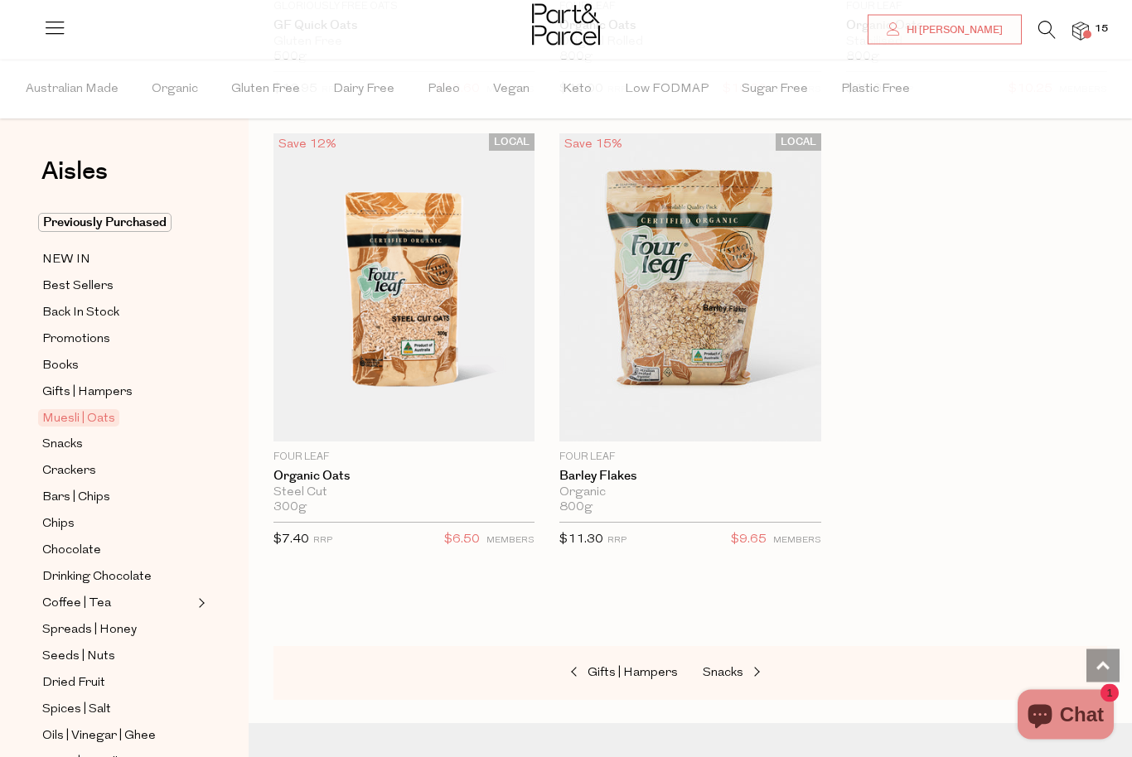
scroll to position [7333, 0]
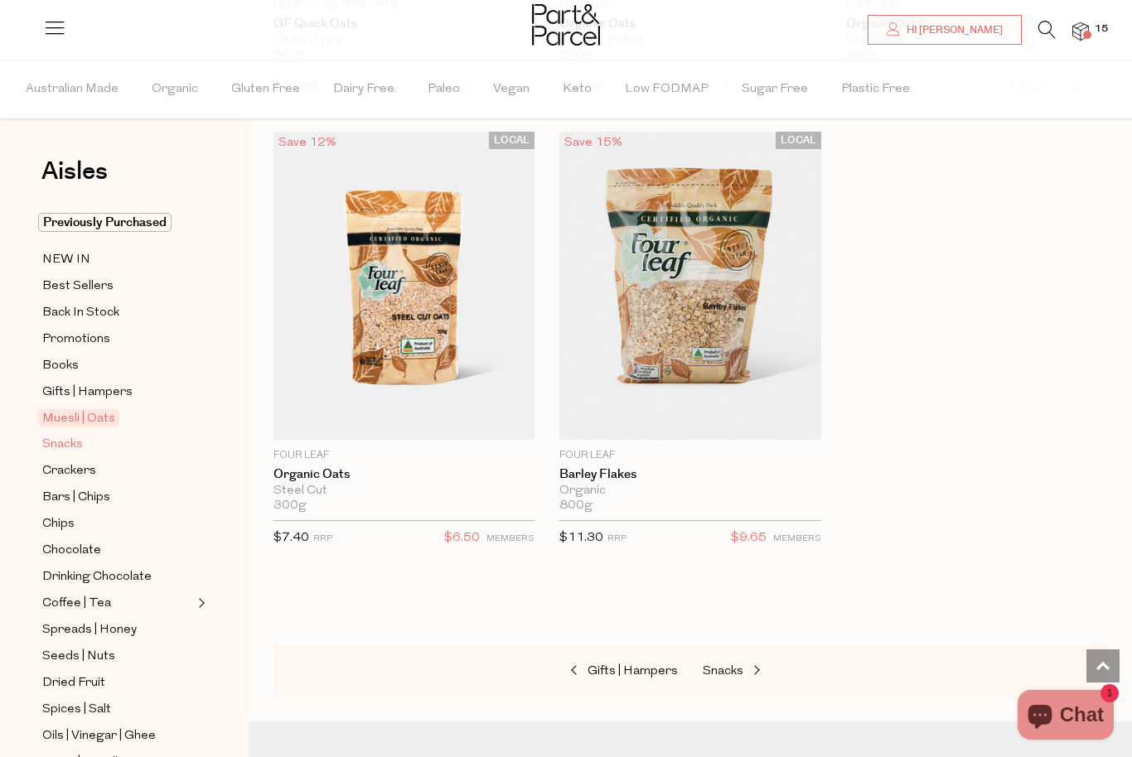
click at [65, 442] on span "Snacks" at bounding box center [62, 445] width 41 height 20
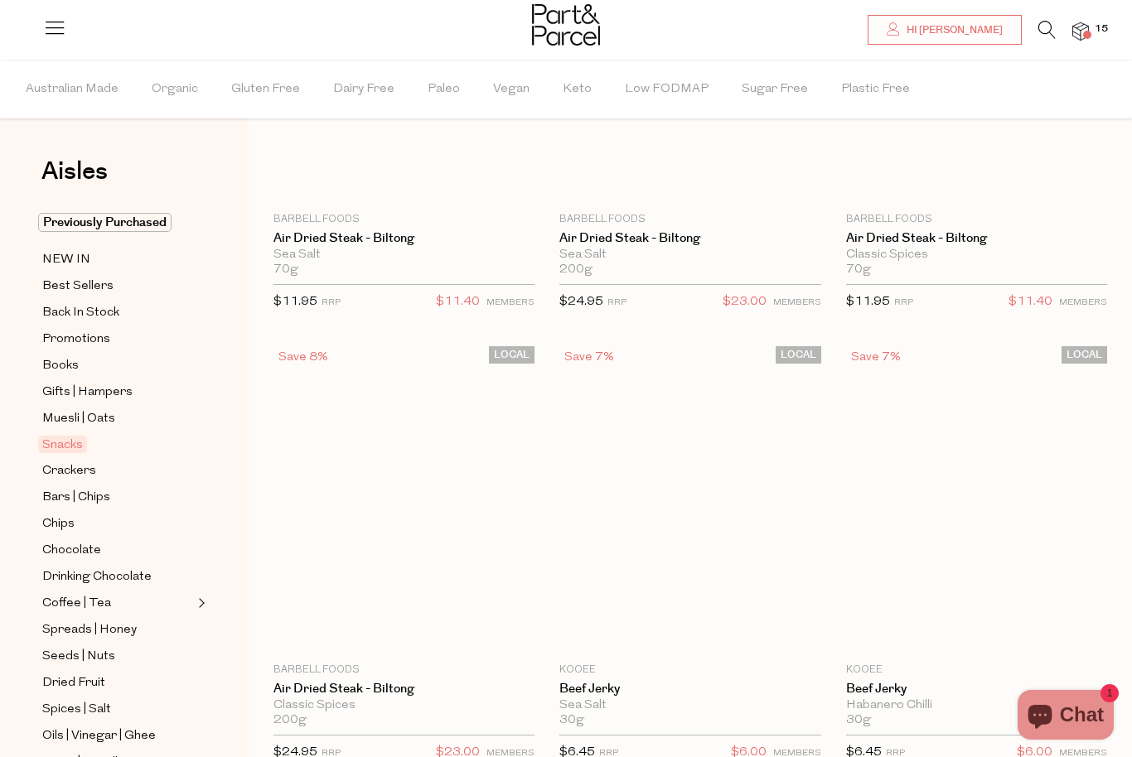
scroll to position [42, 0]
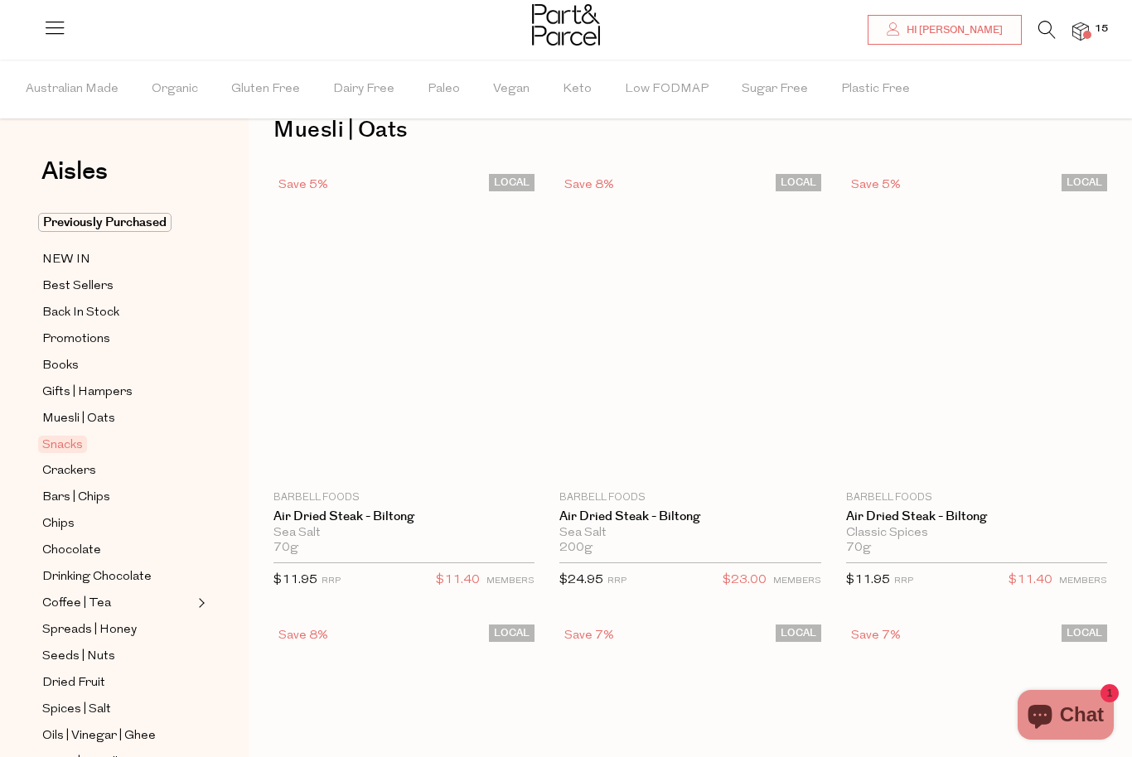
type input "2"
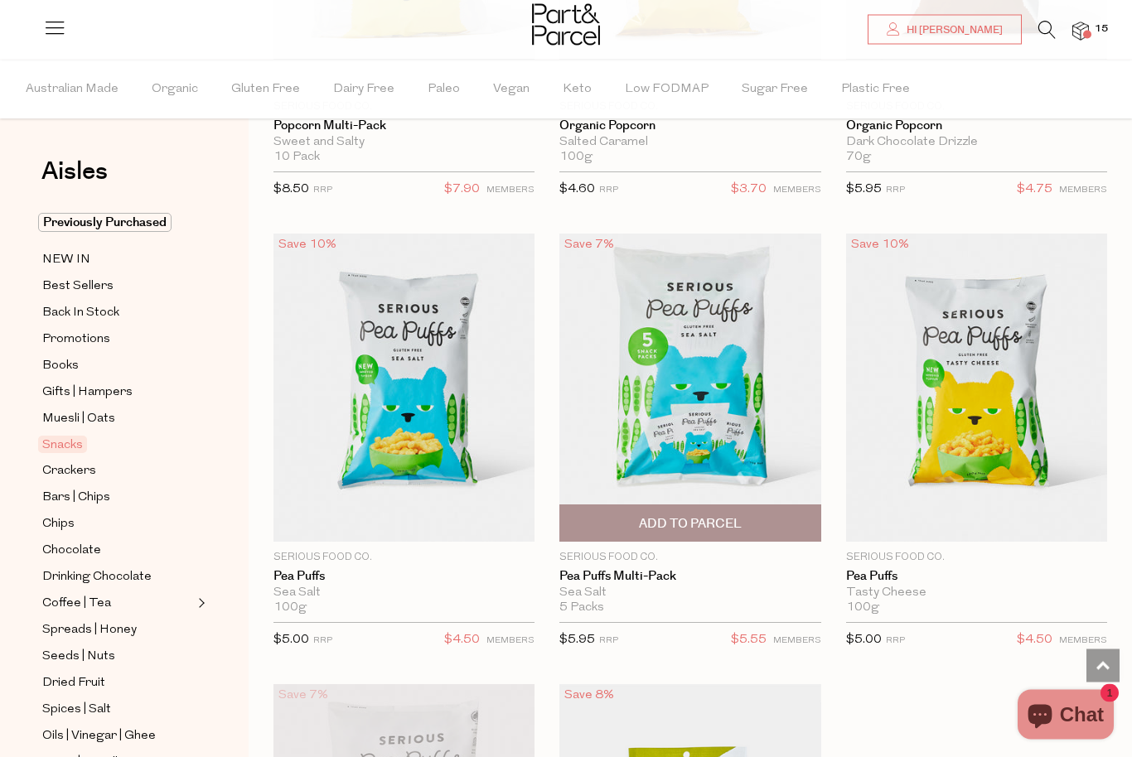
scroll to position [6781, 0]
click at [761, 516] on span "Add To Parcel" at bounding box center [689, 523] width 251 height 36
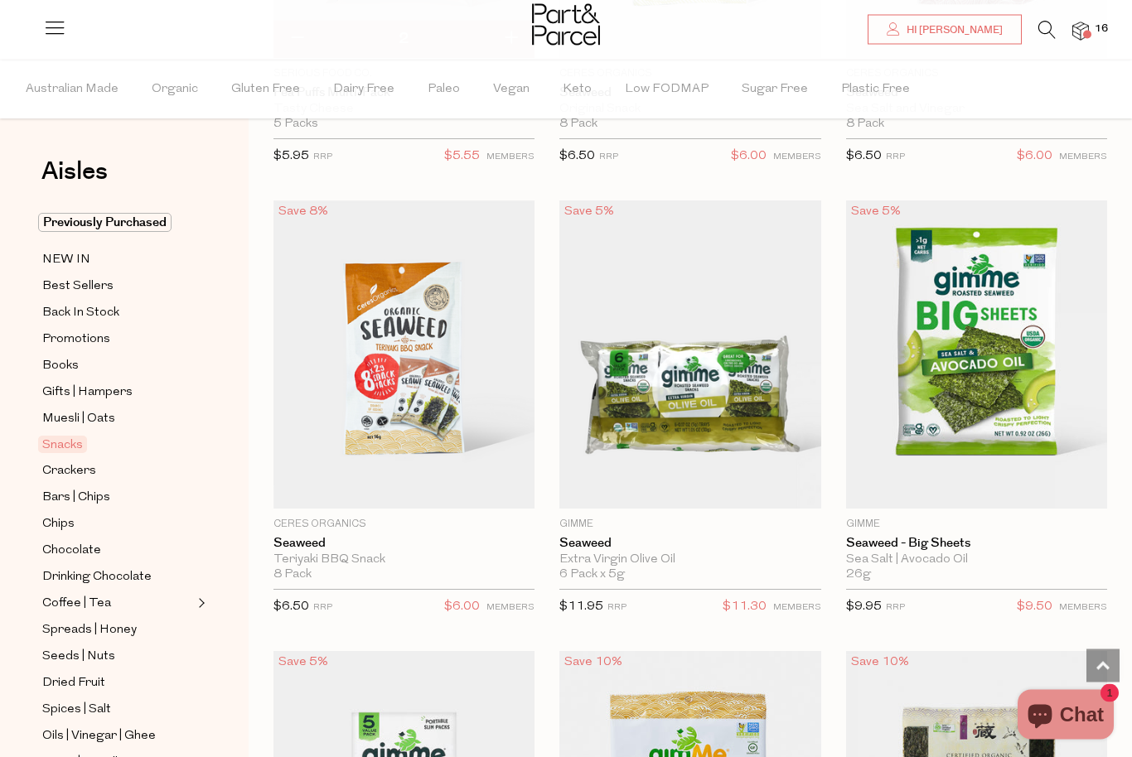
scroll to position [7716, 0]
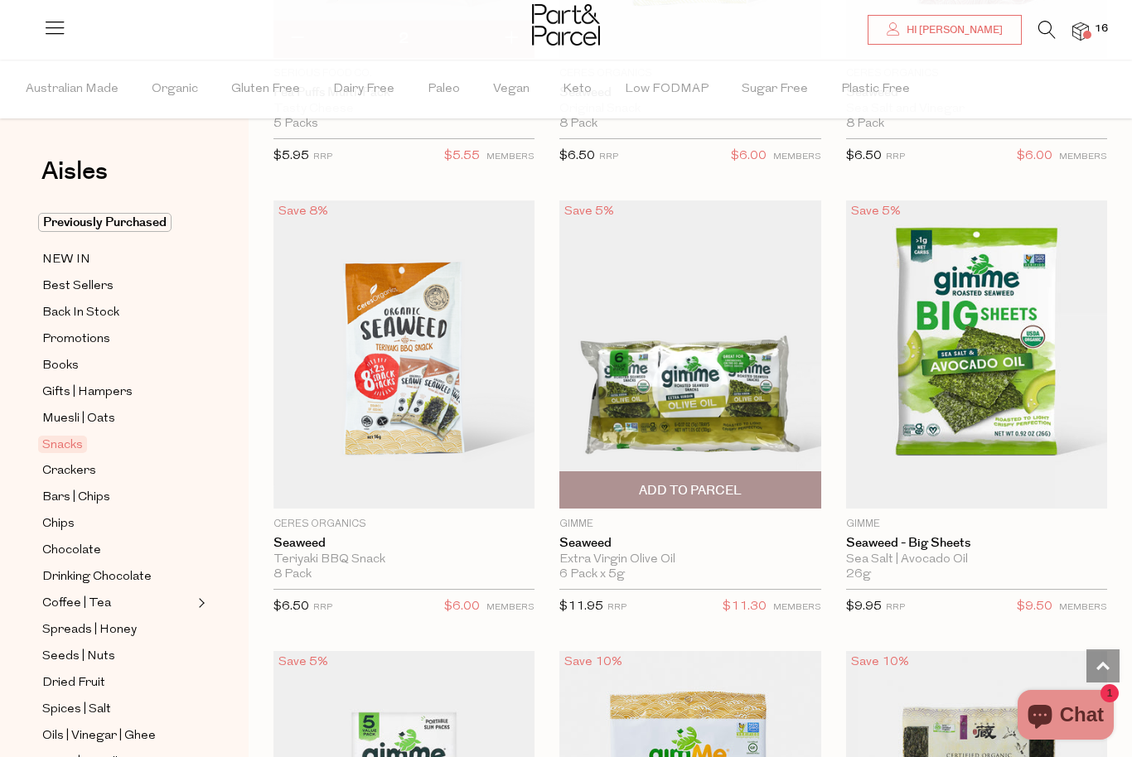
click at [742, 486] on span "Add To Parcel" at bounding box center [689, 490] width 251 height 36
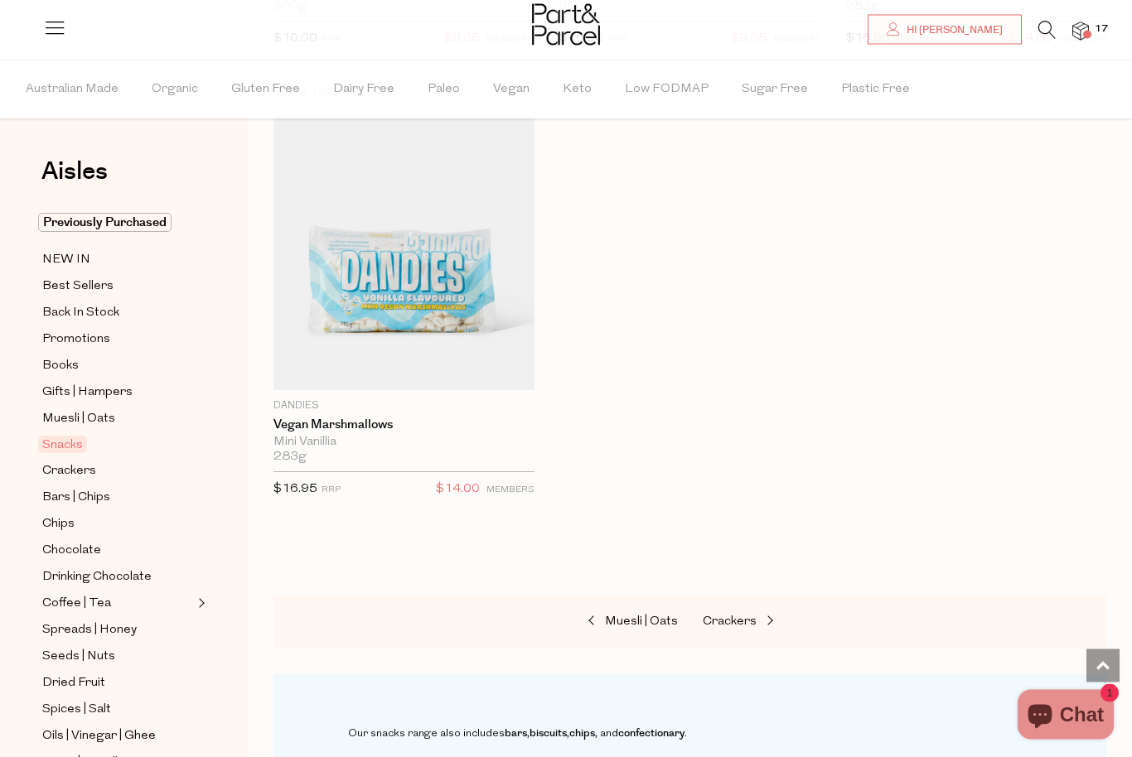
scroll to position [10154, 0]
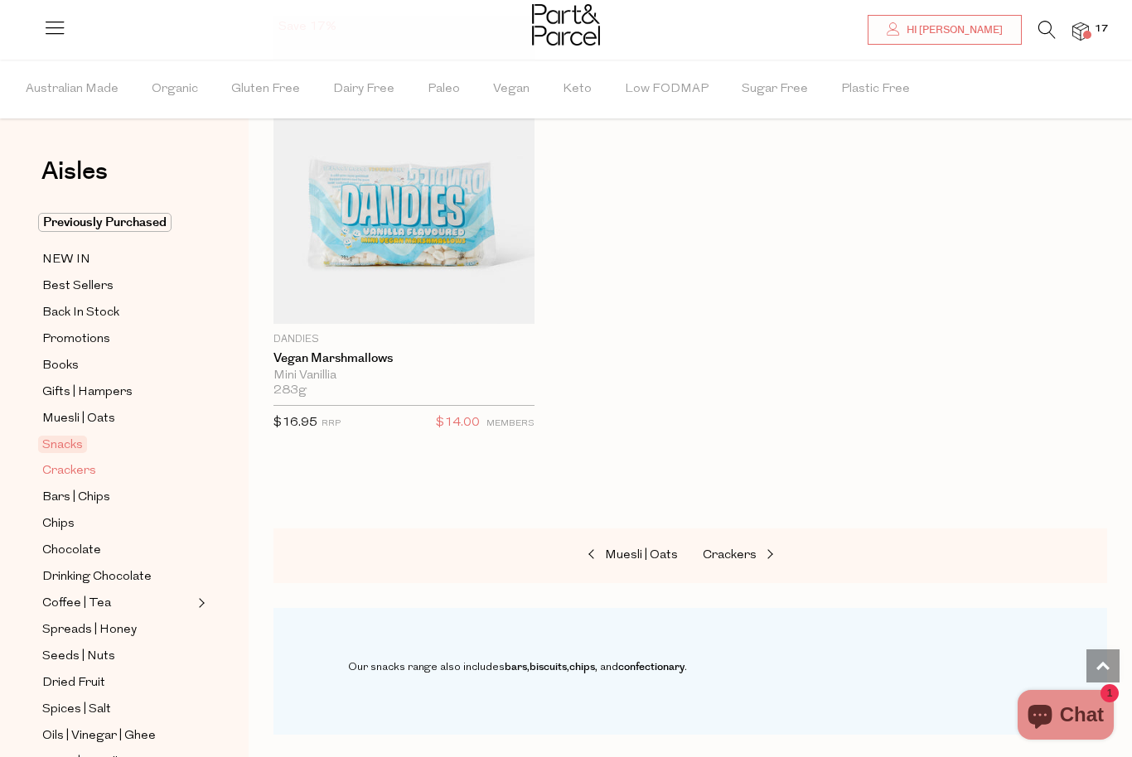
click at [59, 475] on span "Crackers" at bounding box center [69, 472] width 54 height 20
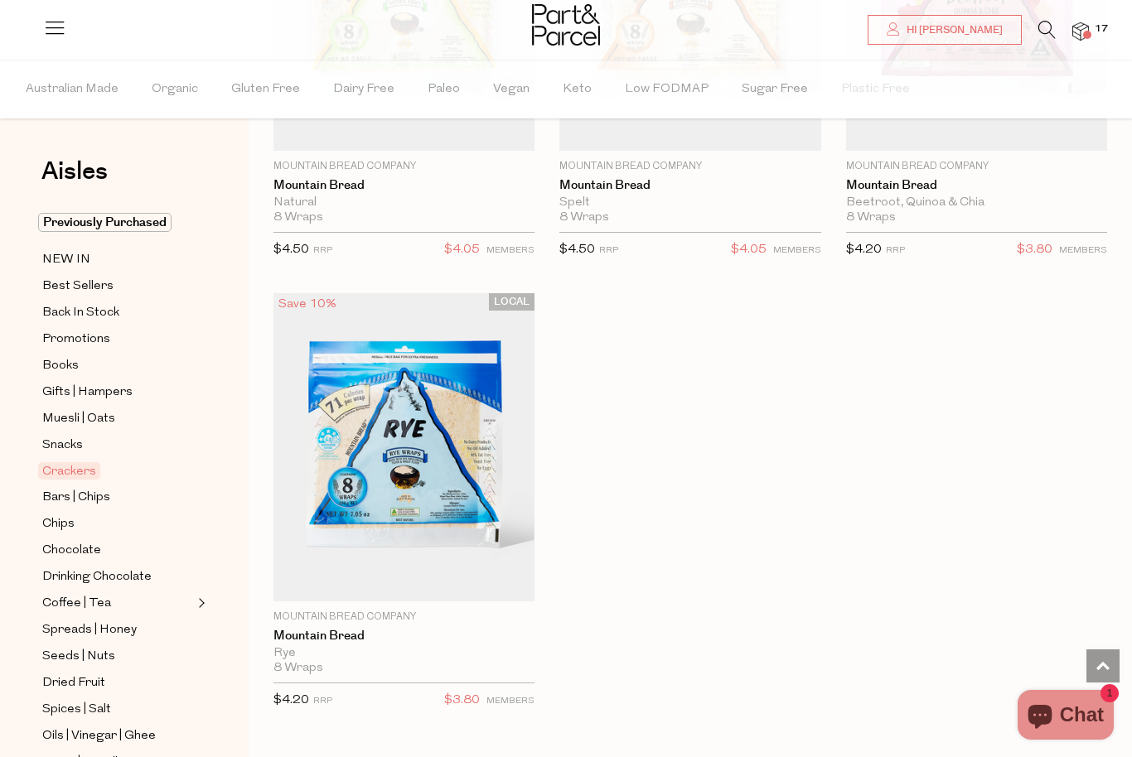
scroll to position [2, 0]
click at [65, 486] on span "Bars | Chips" at bounding box center [76, 496] width 68 height 20
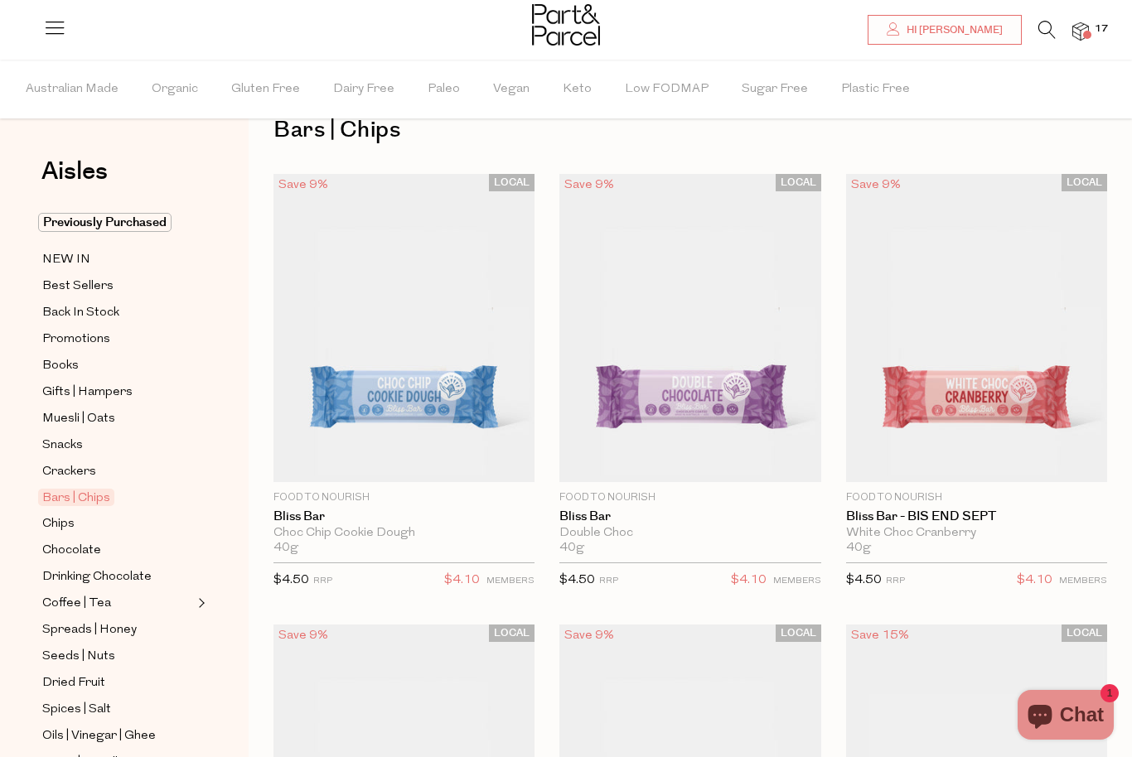
type input "2"
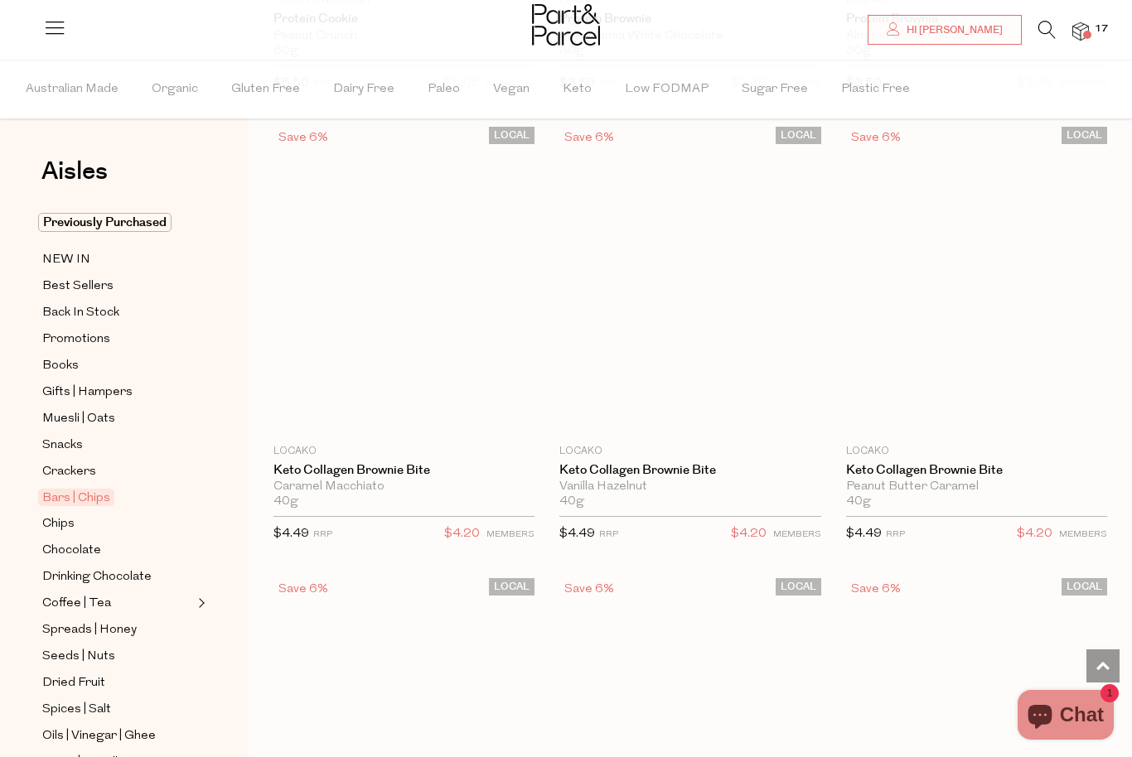
scroll to position [7831, 0]
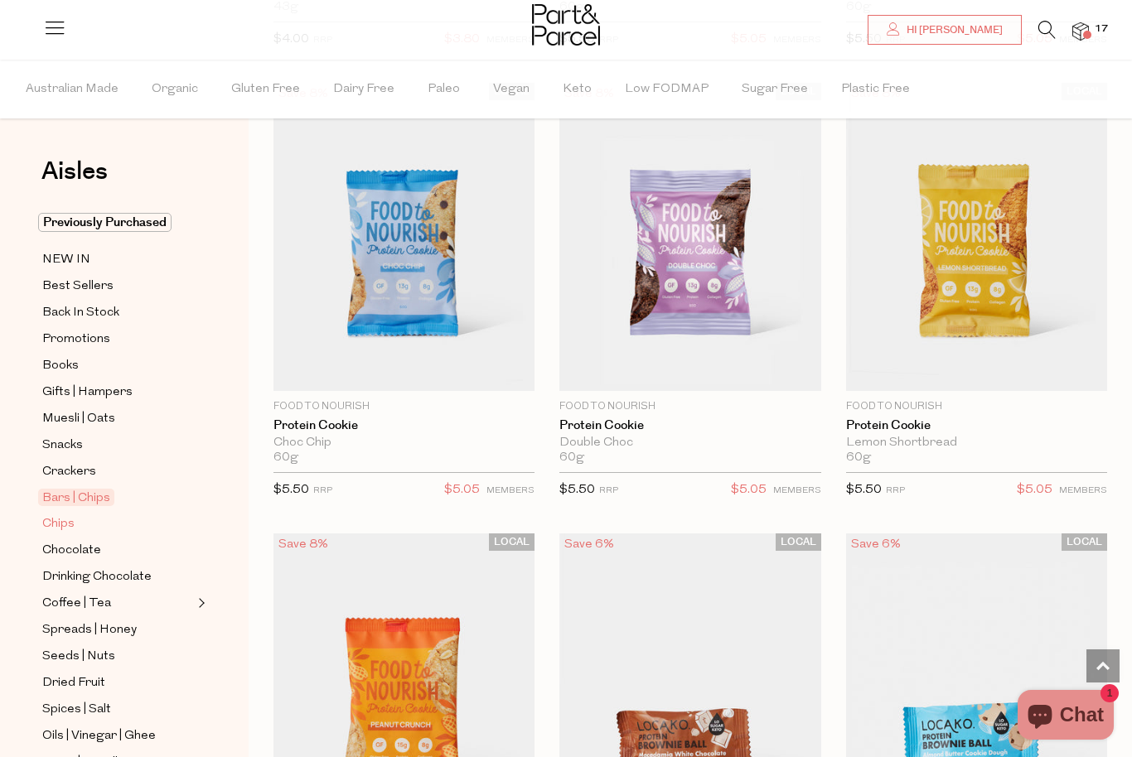
click at [55, 520] on span "Chips" at bounding box center [58, 525] width 32 height 20
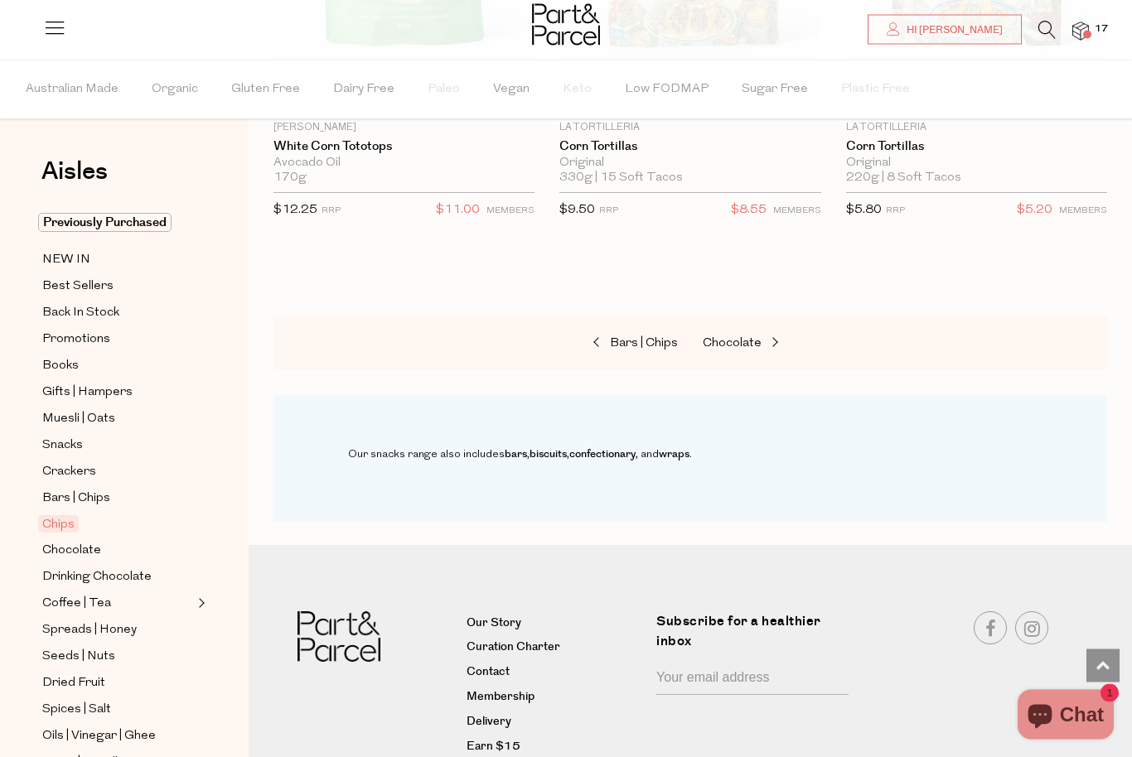
scroll to position [2722, 0]
click at [65, 541] on span "Chocolate" at bounding box center [71, 551] width 59 height 20
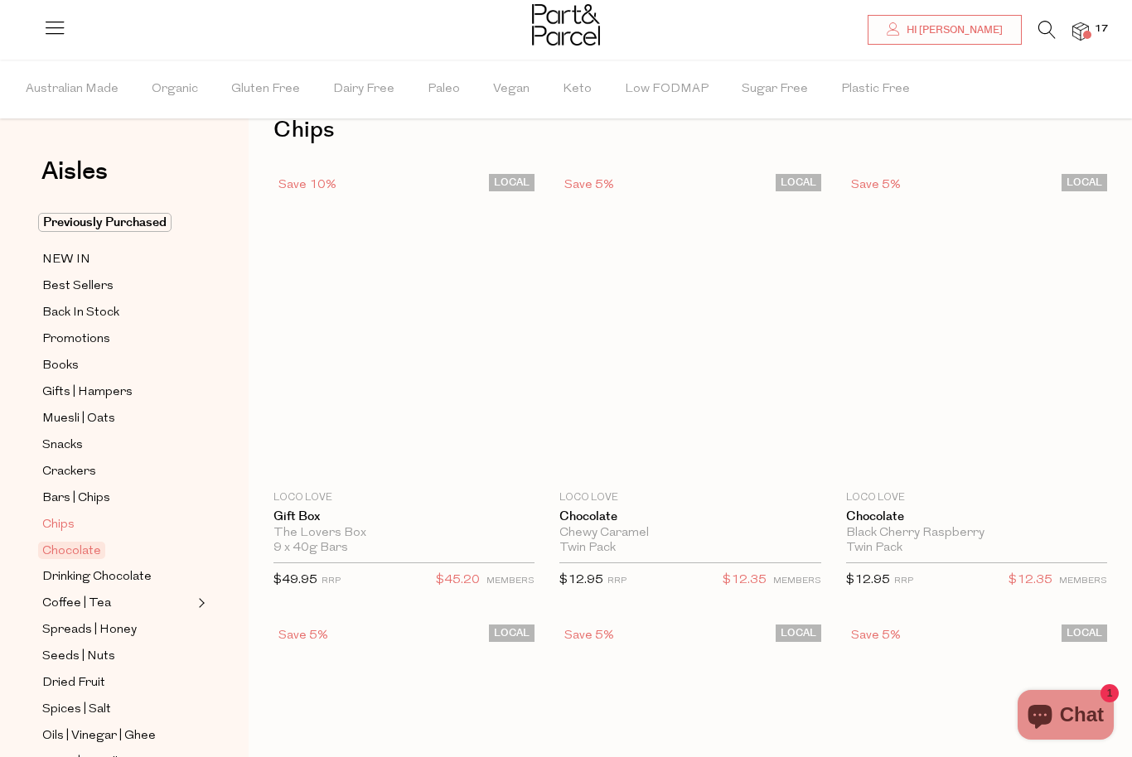
click at [60, 515] on span "Chips" at bounding box center [58, 525] width 32 height 20
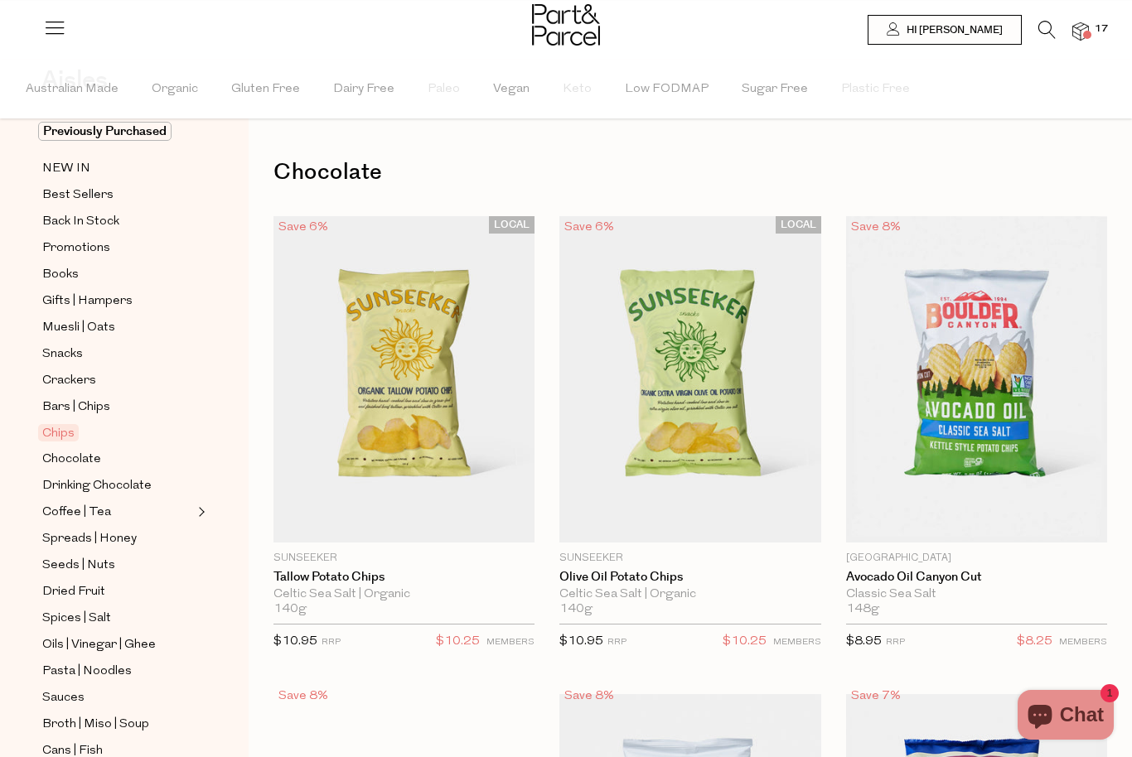
scroll to position [150, 0]
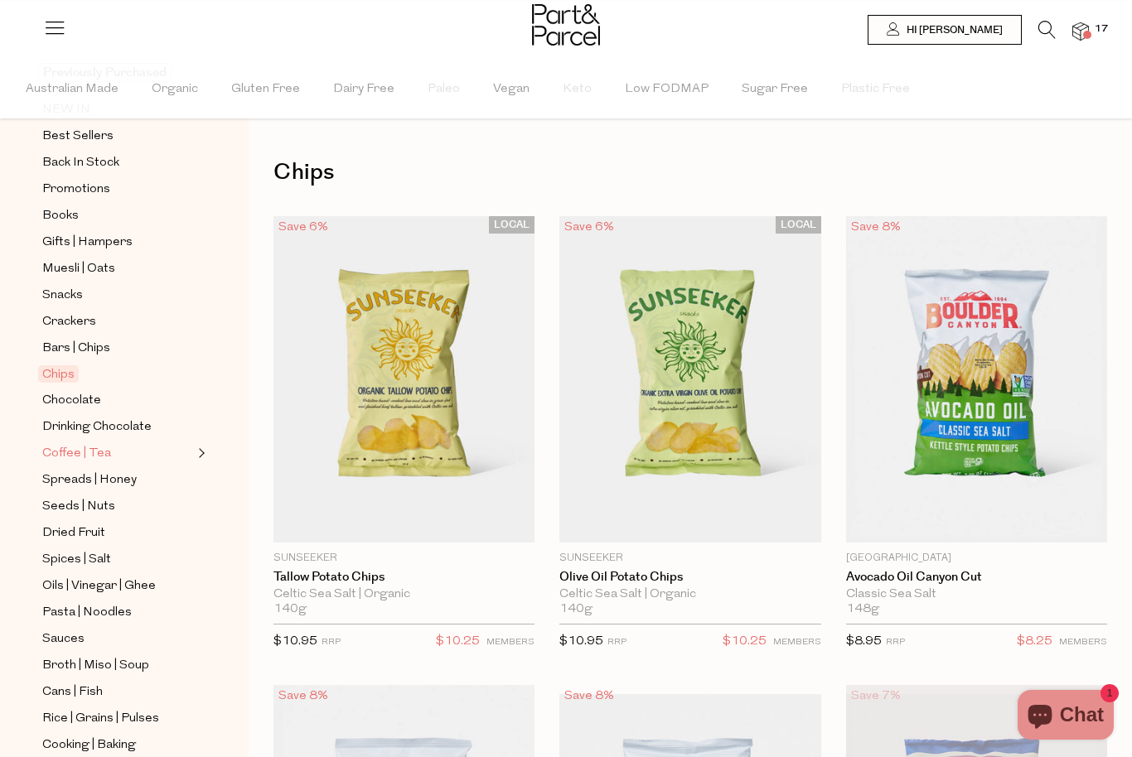
click at [57, 452] on span "Coffee | Tea" at bounding box center [76, 454] width 69 height 20
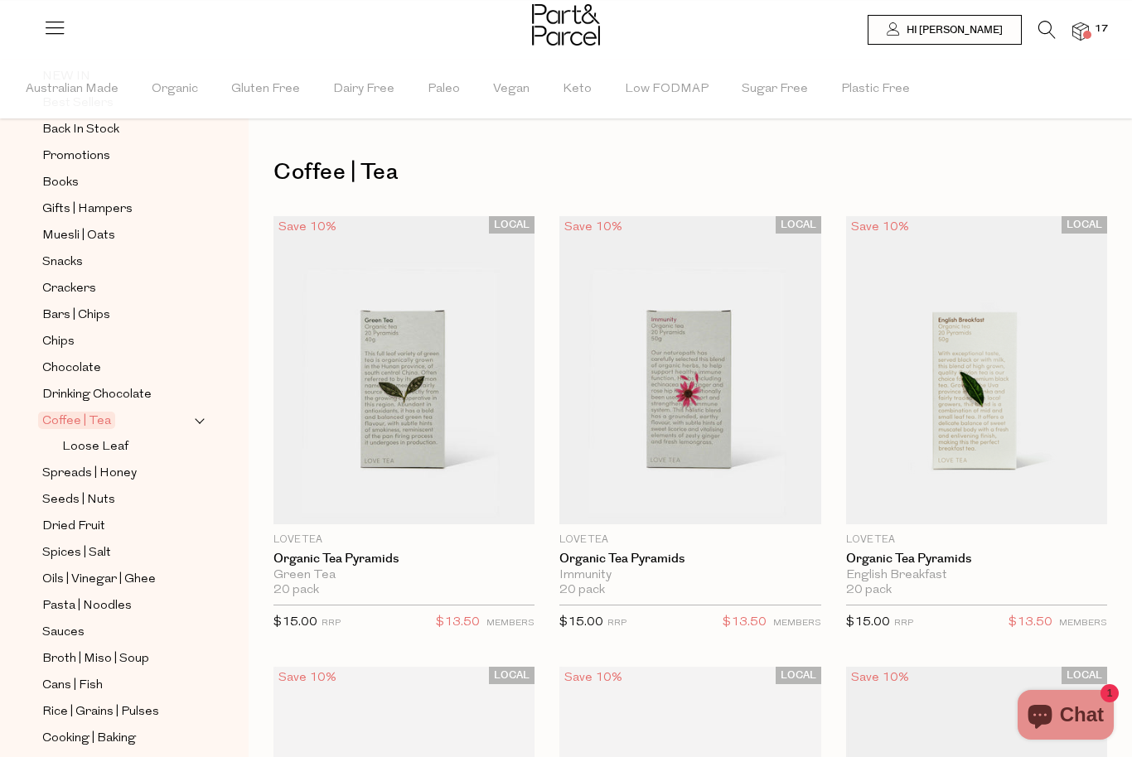
scroll to position [195, 0]
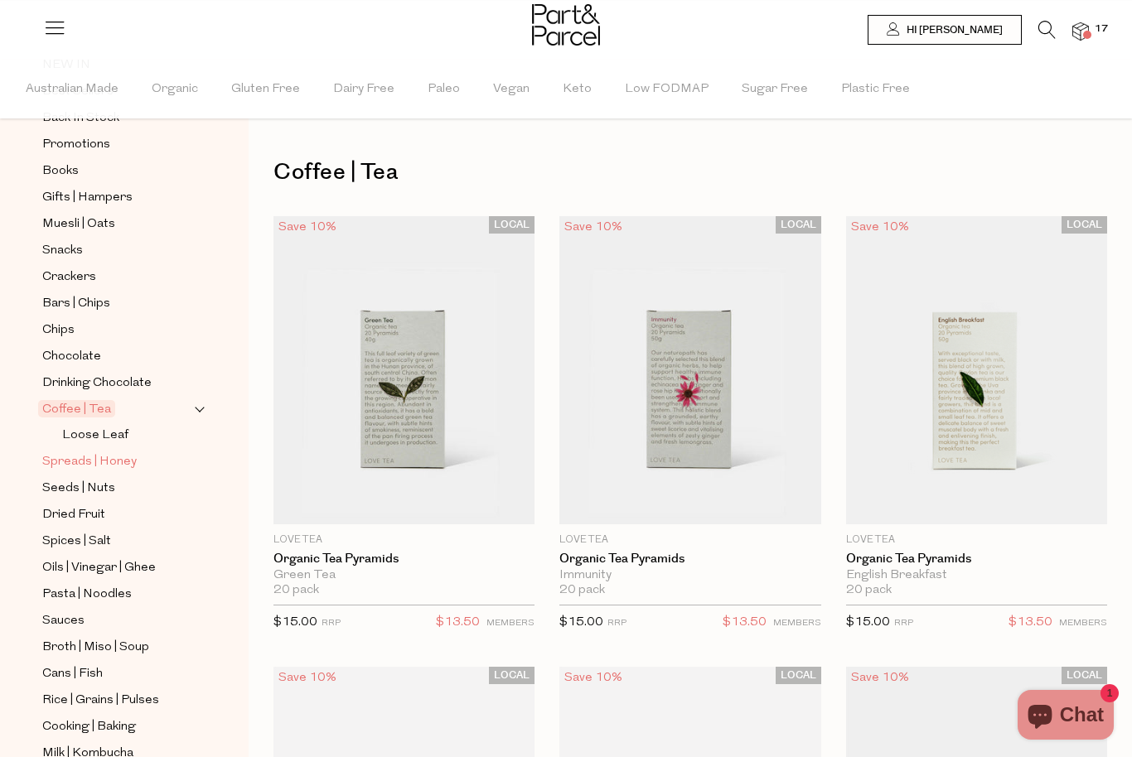
click at [75, 452] on span "Spreads | Honey" at bounding box center [89, 462] width 94 height 20
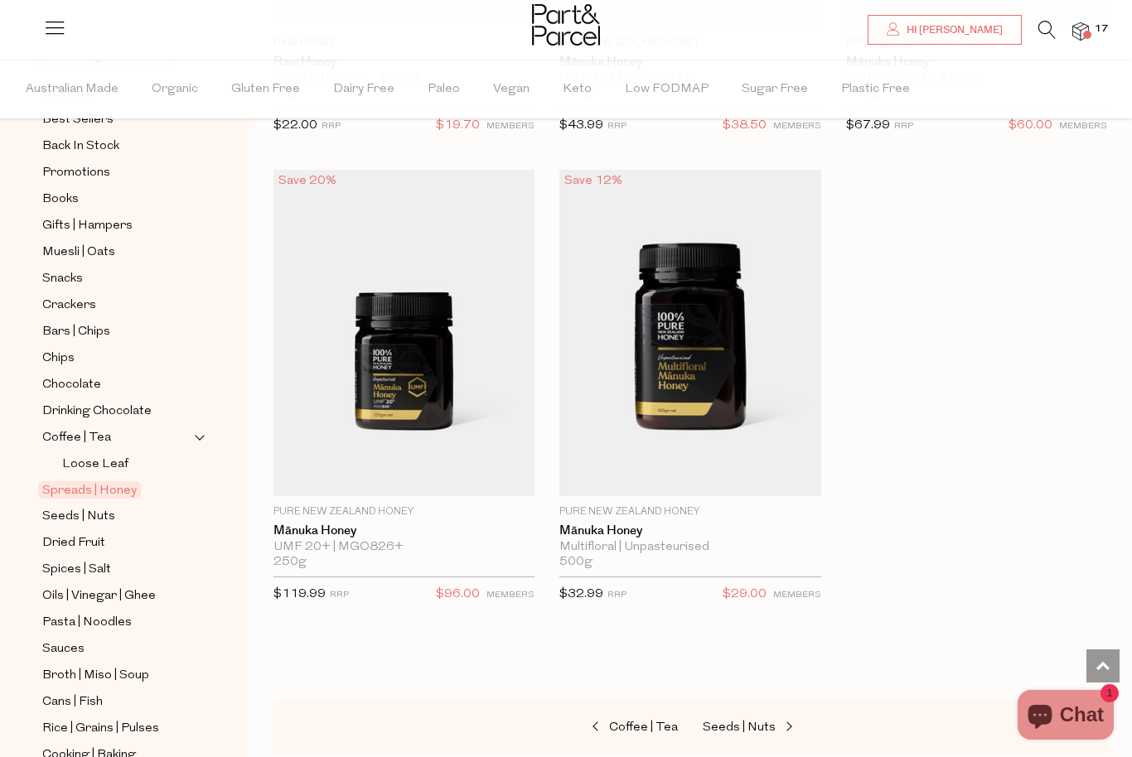
scroll to position [184, 0]
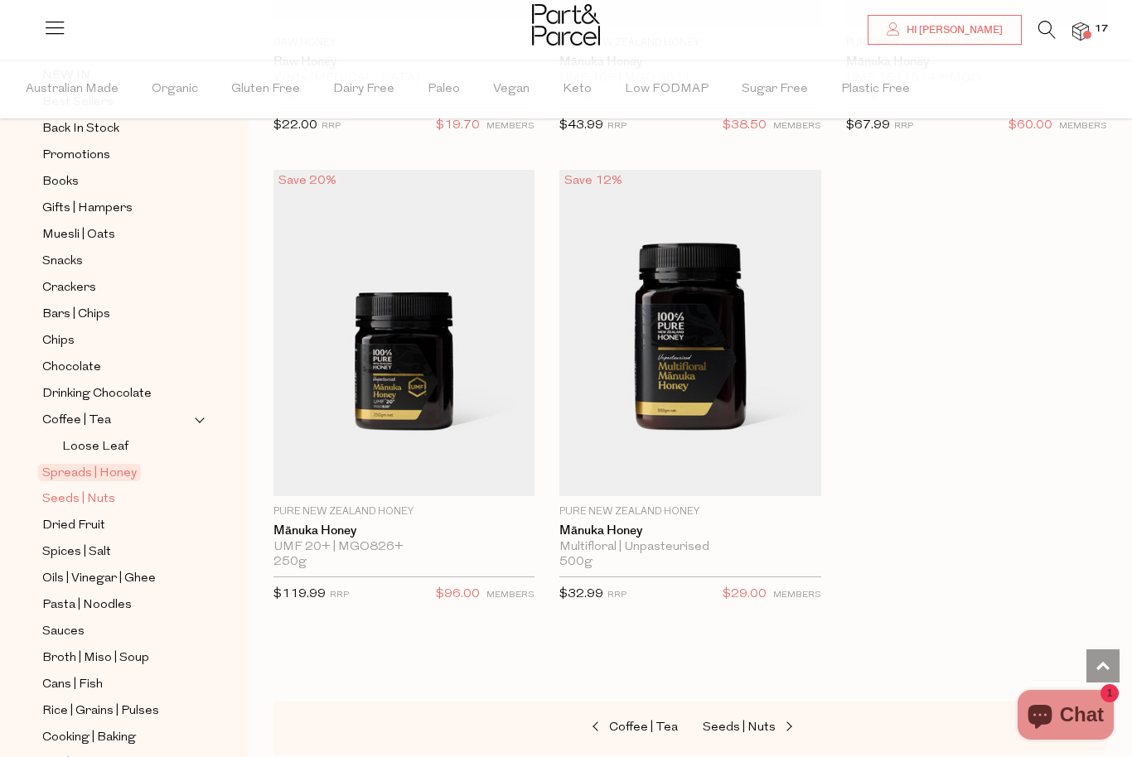
click at [72, 491] on span "Seeds | Nuts" at bounding box center [78, 500] width 73 height 20
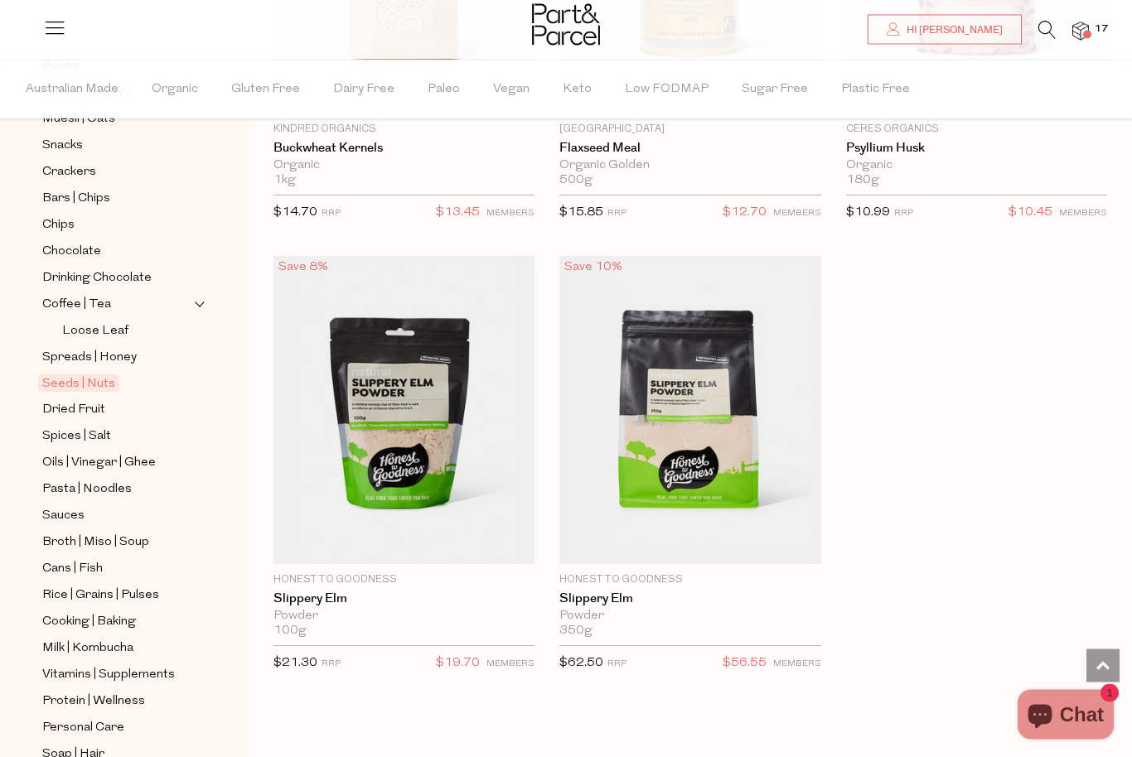
scroll to position [304, 0]
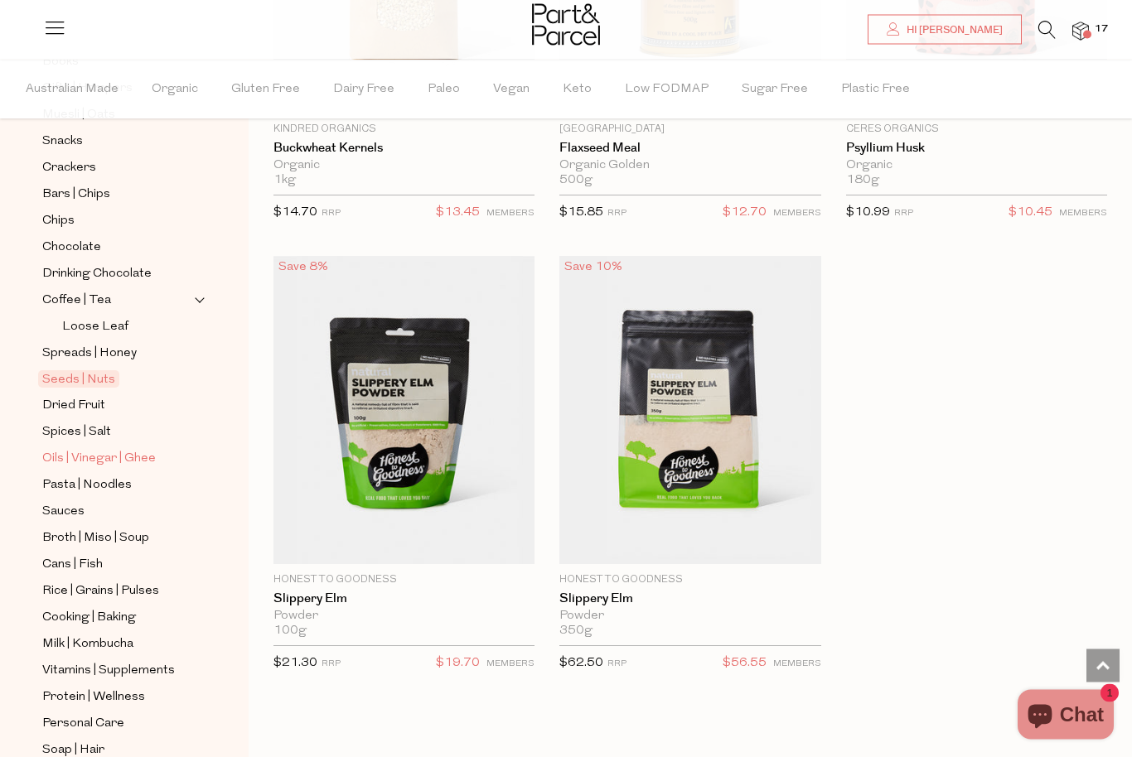
click at [77, 449] on span "Oils | Vinegar | Ghee" at bounding box center [99, 459] width 114 height 20
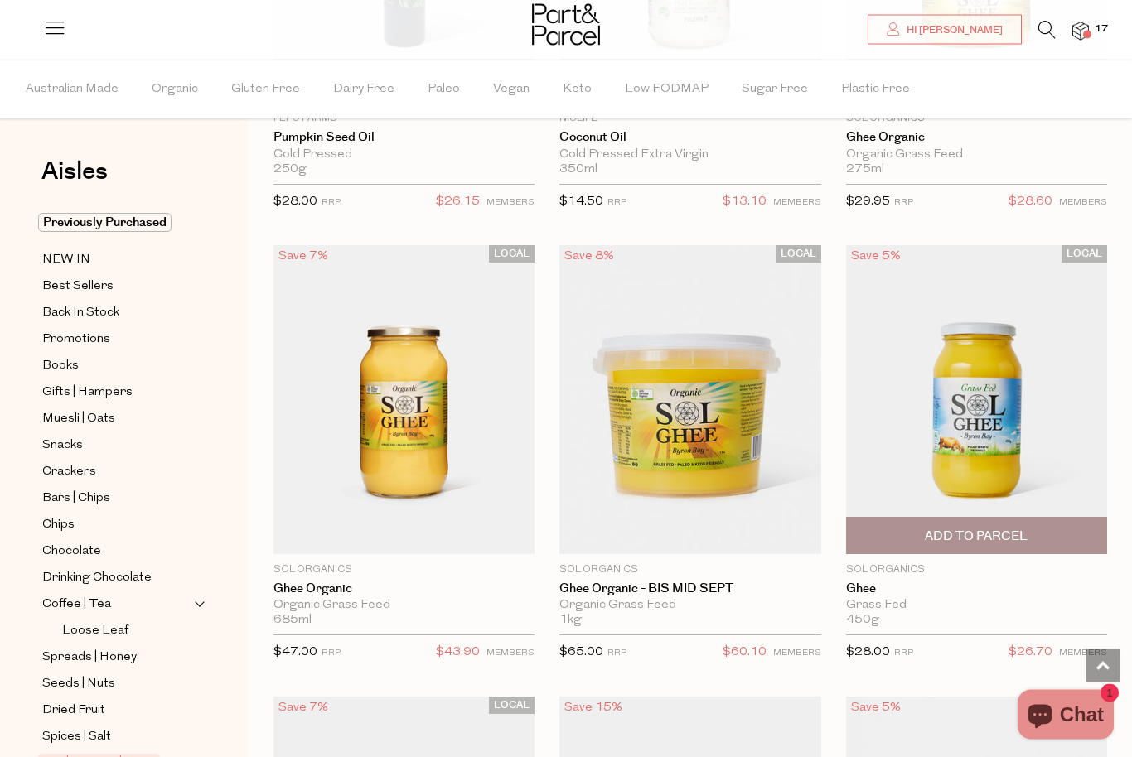
scroll to position [2712, 0]
click at [1042, 532] on span "Add To Parcel" at bounding box center [976, 536] width 251 height 36
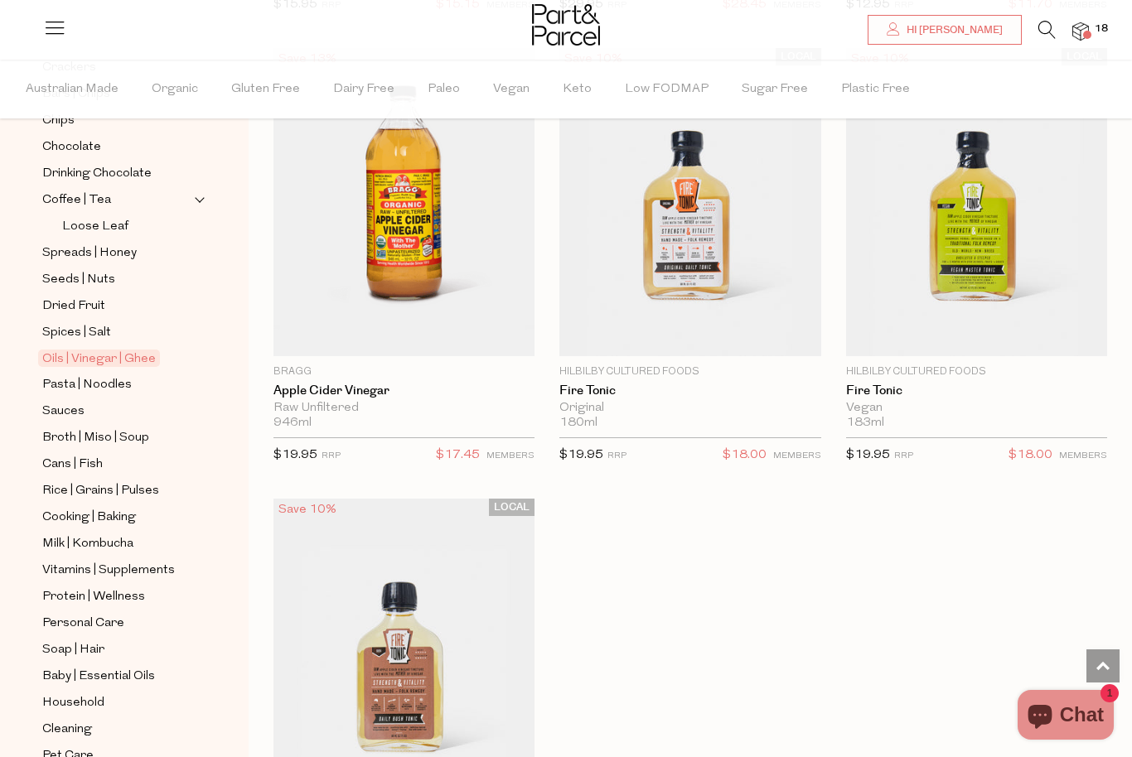
scroll to position [404, 0]
click at [83, 376] on span "Pasta | Noodles" at bounding box center [86, 386] width 89 height 20
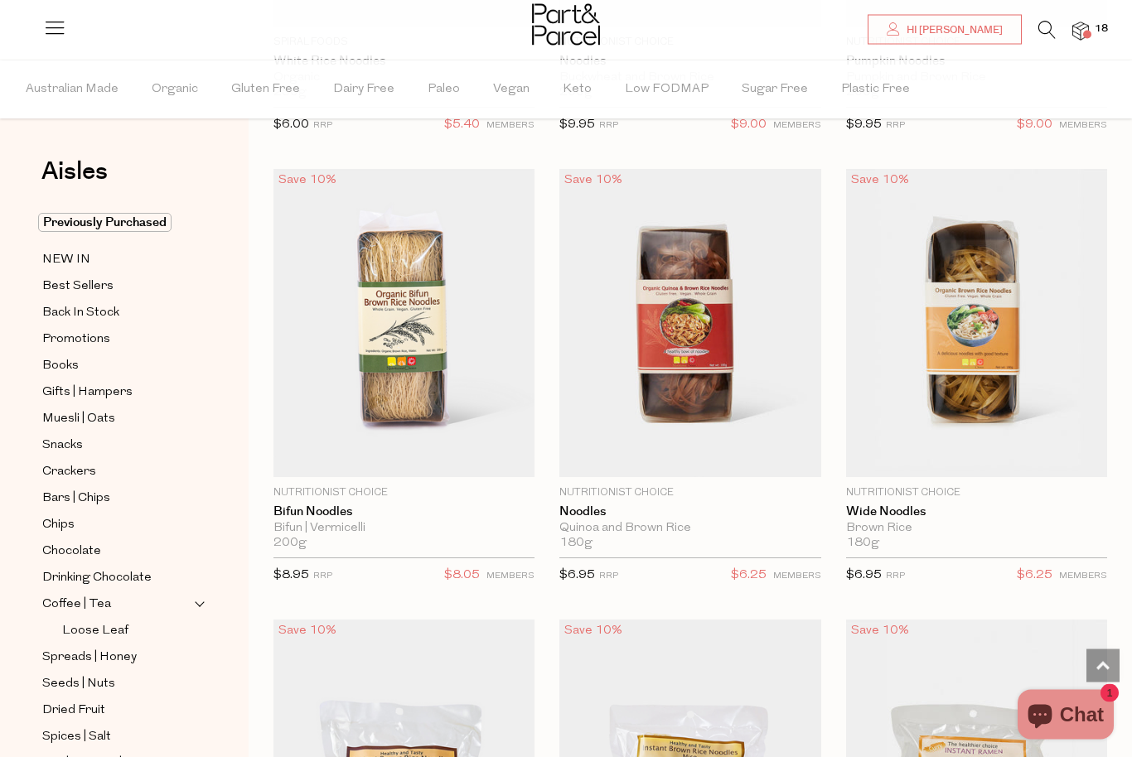
scroll to position [6382, 0]
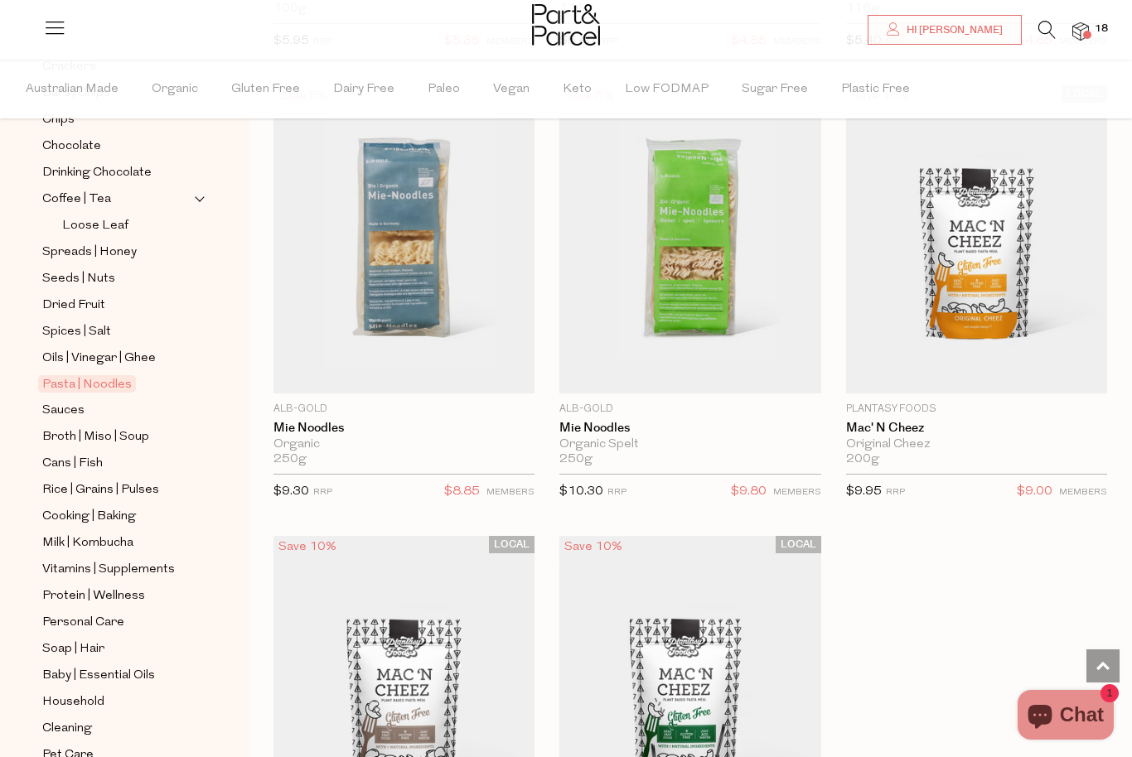
scroll to position [404, 0]
click at [62, 403] on span "Sauces" at bounding box center [63, 413] width 42 height 20
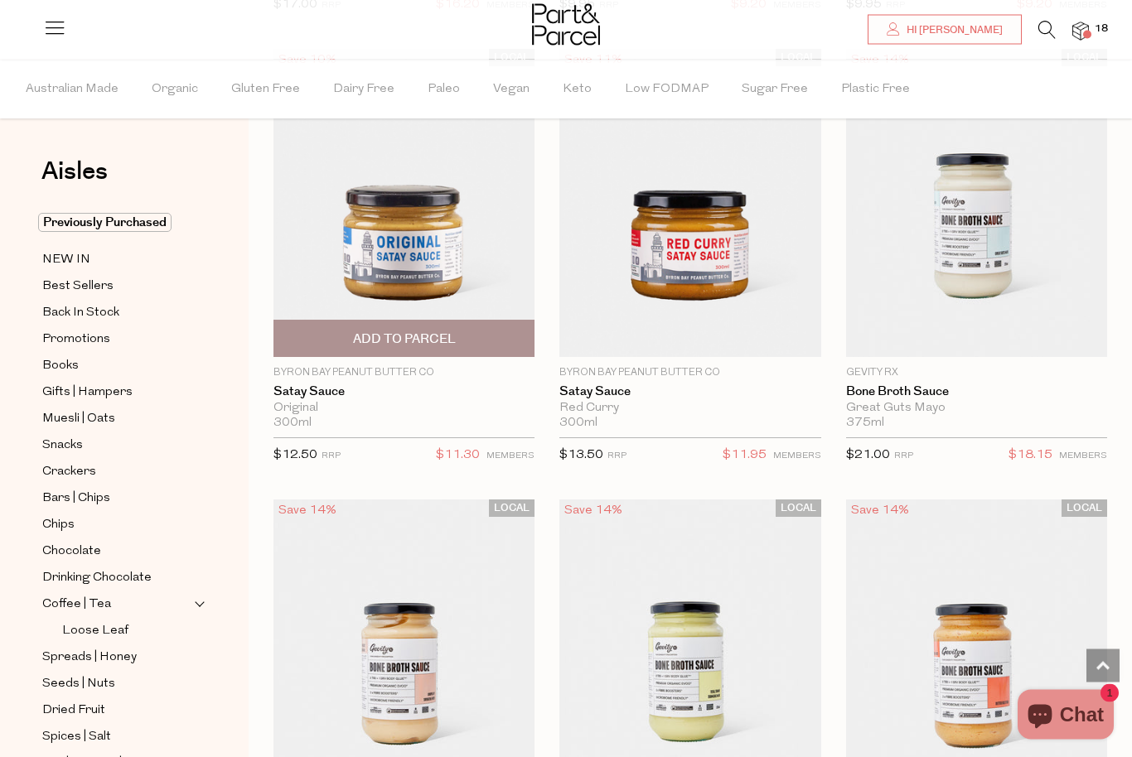
scroll to position [1069, 0]
click at [394, 258] on img at bounding box center [403, 203] width 261 height 308
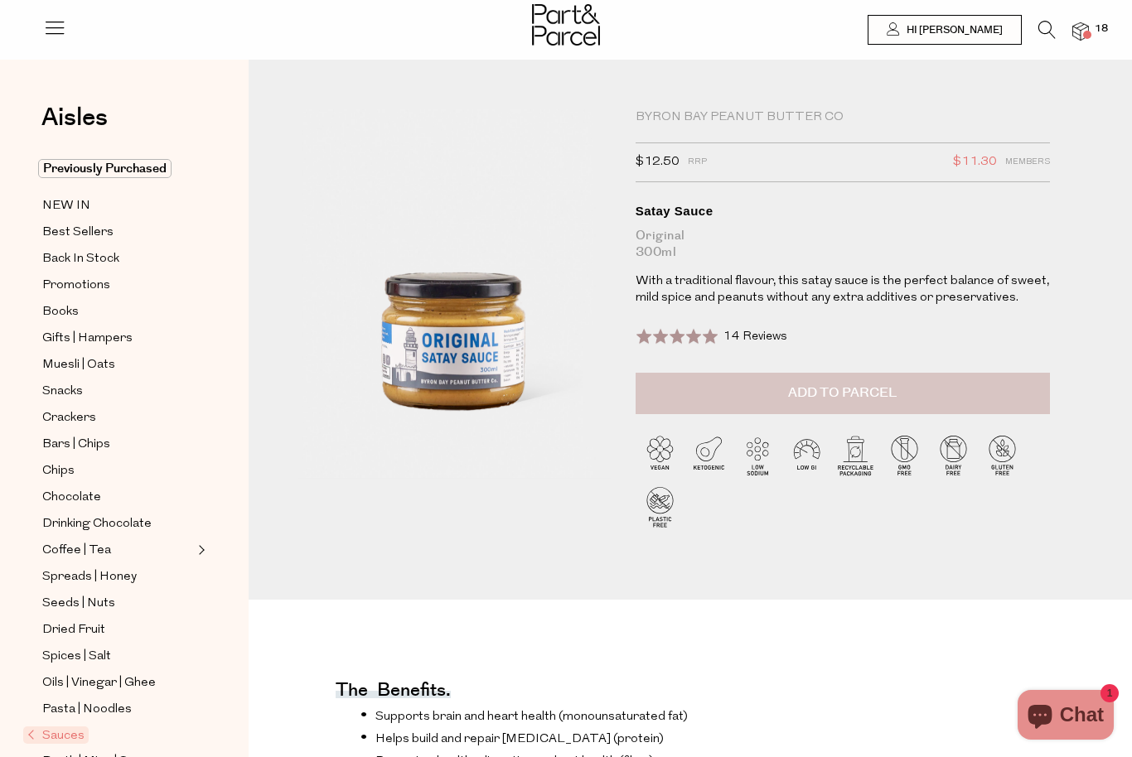
click at [690, 385] on button "Add to Parcel" at bounding box center [843, 393] width 414 height 41
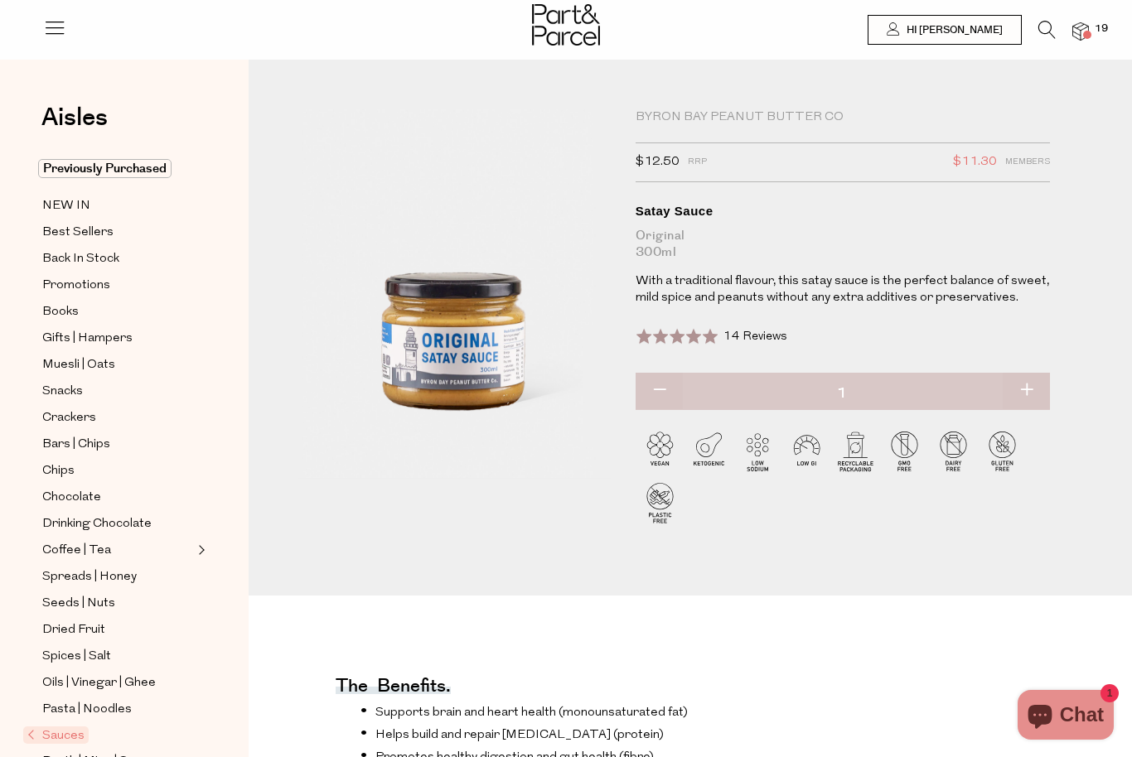
click at [732, 342] on div "14 Reviews Based on 14 reviews" at bounding box center [755, 337] width 64 height 18
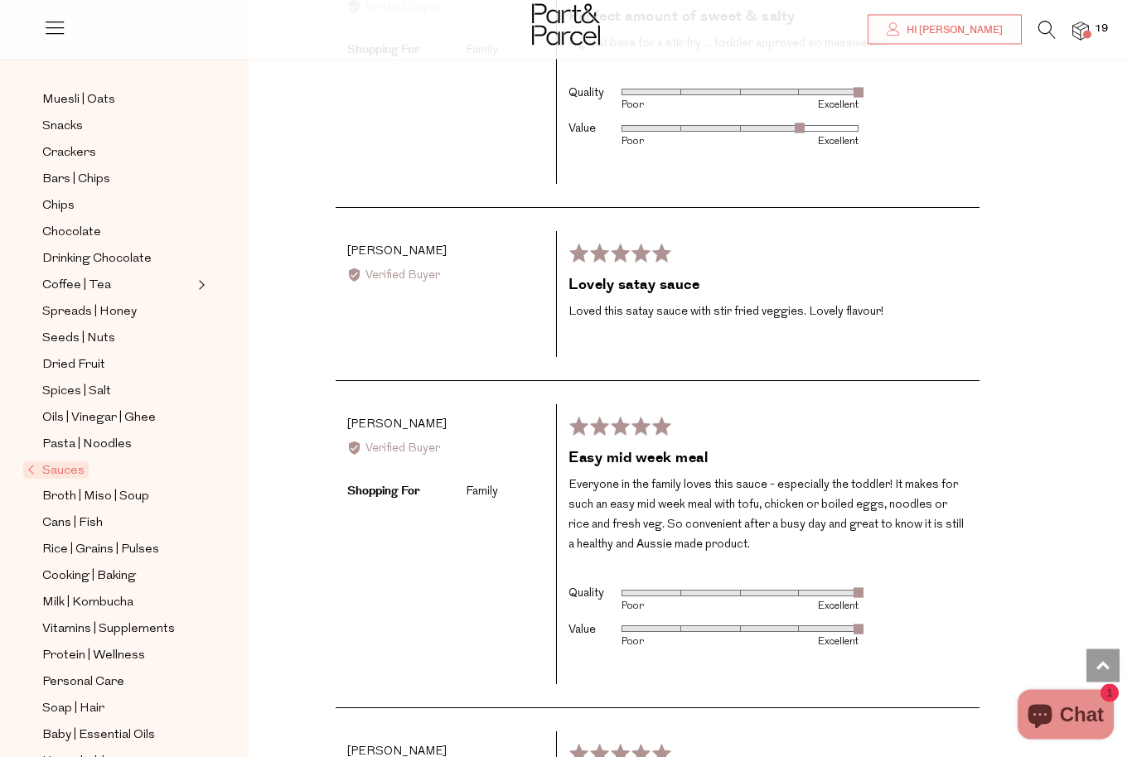
scroll to position [268, 0]
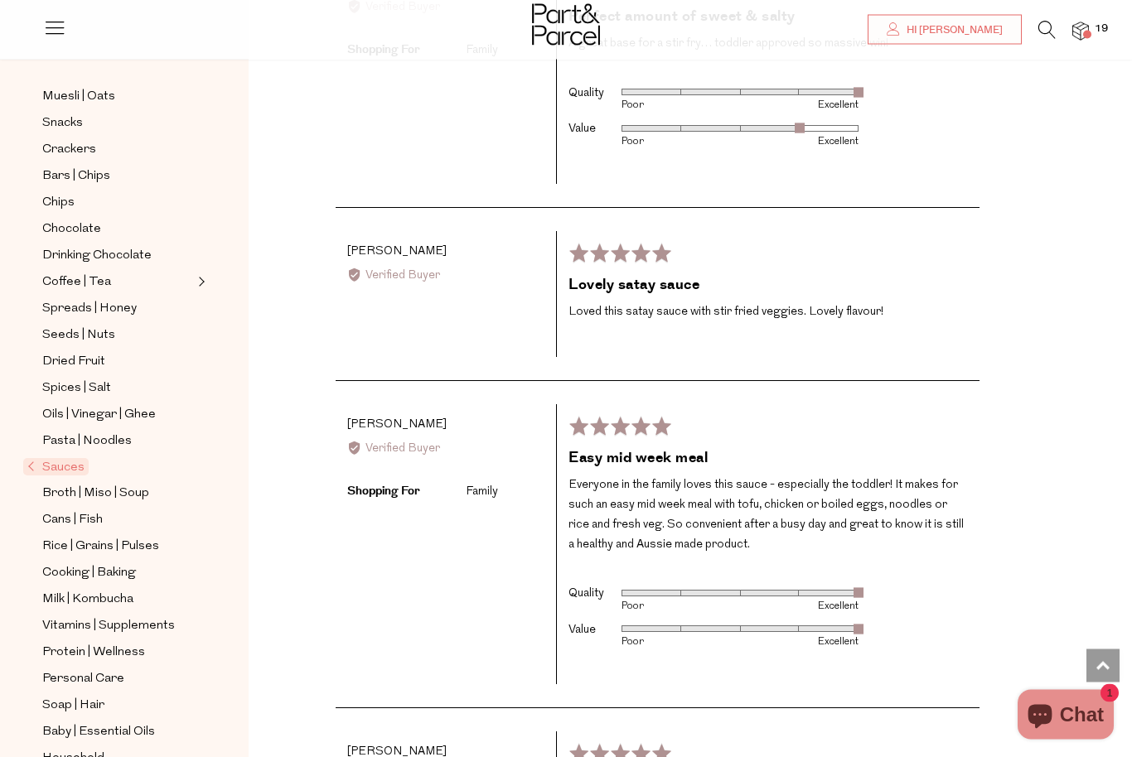
click at [65, 458] on span "Sauces" at bounding box center [55, 466] width 65 height 17
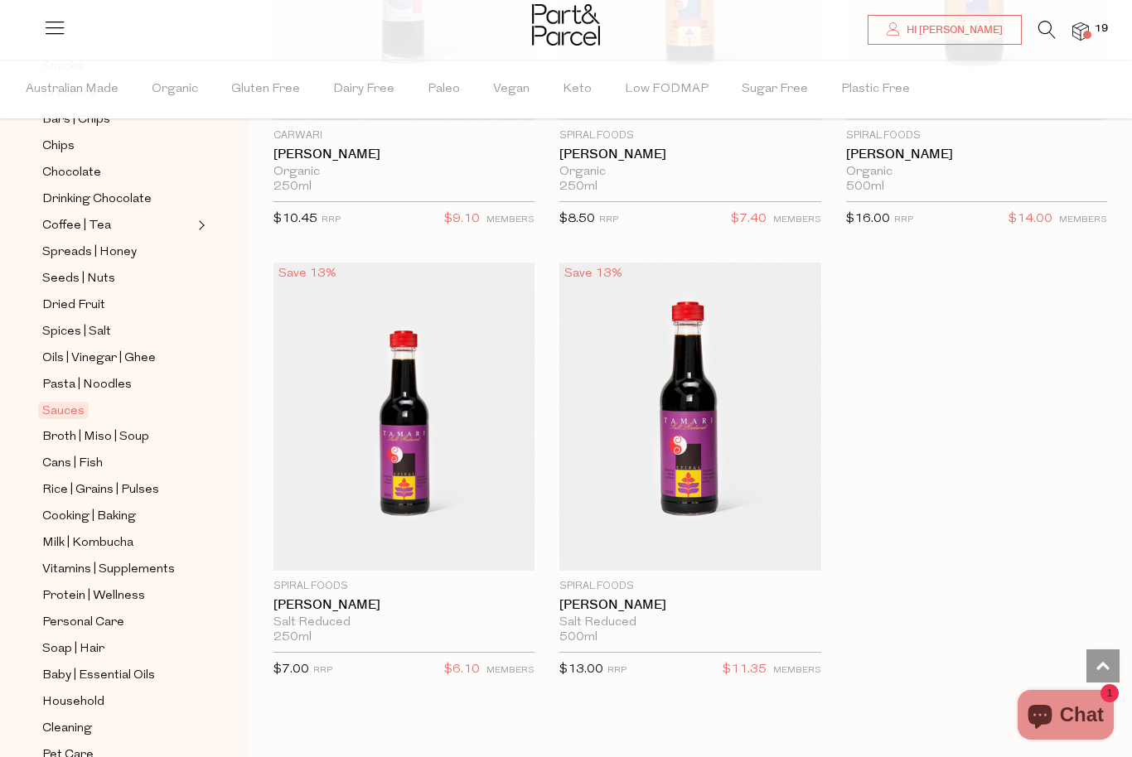
scroll to position [378, 0]
click at [83, 508] on span "Cooking | Baking" at bounding box center [89, 518] width 94 height 20
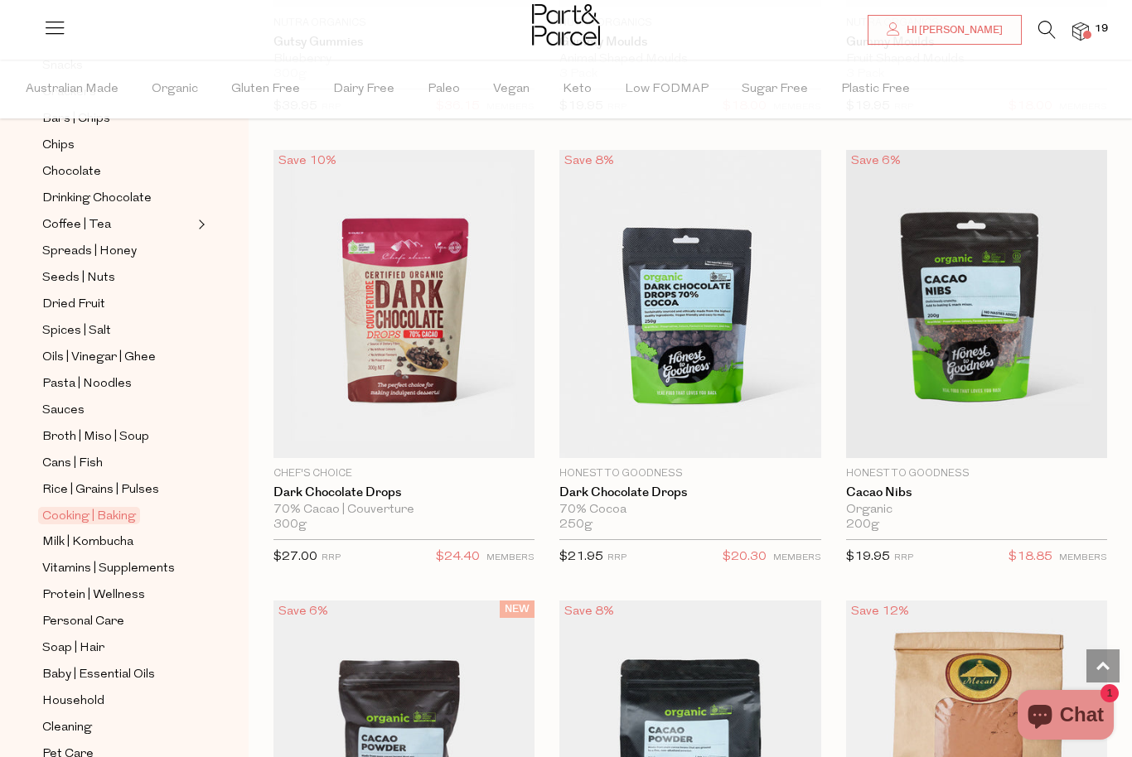
scroll to position [378, 0]
click at [85, 561] on span "Vitamins | Supplements" at bounding box center [108, 571] width 133 height 20
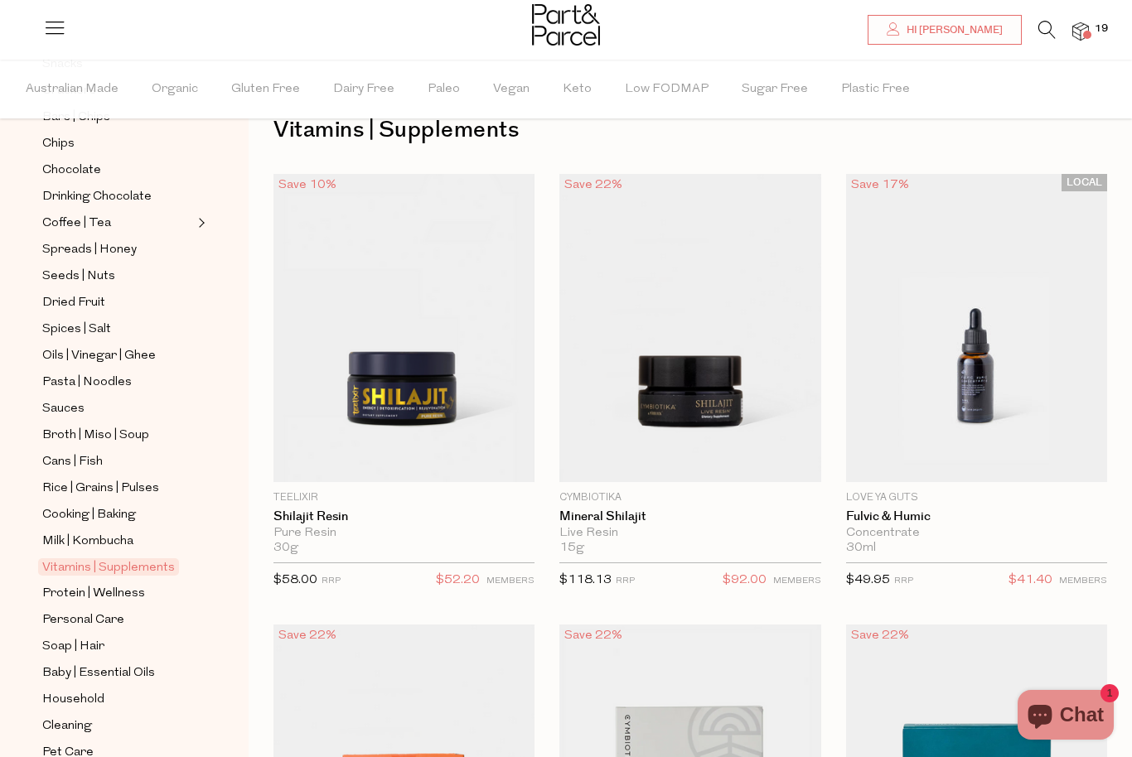
scroll to position [378, 0]
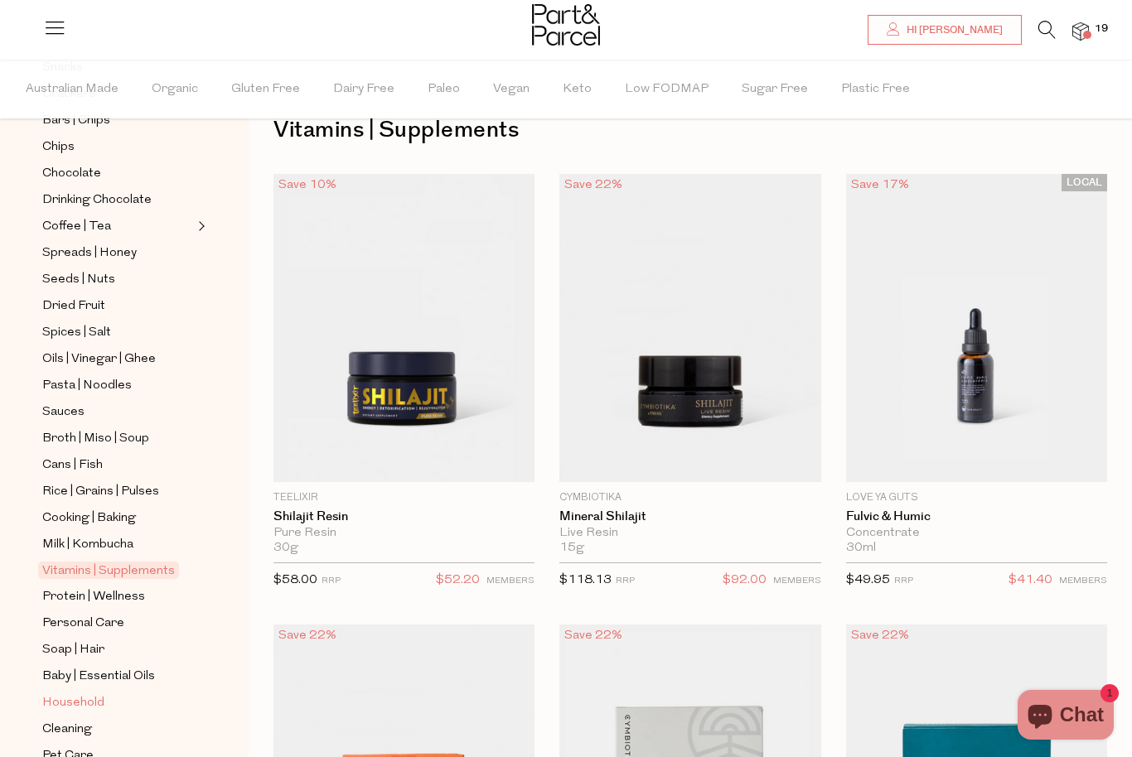
click at [60, 694] on span "Household" at bounding box center [73, 704] width 62 height 20
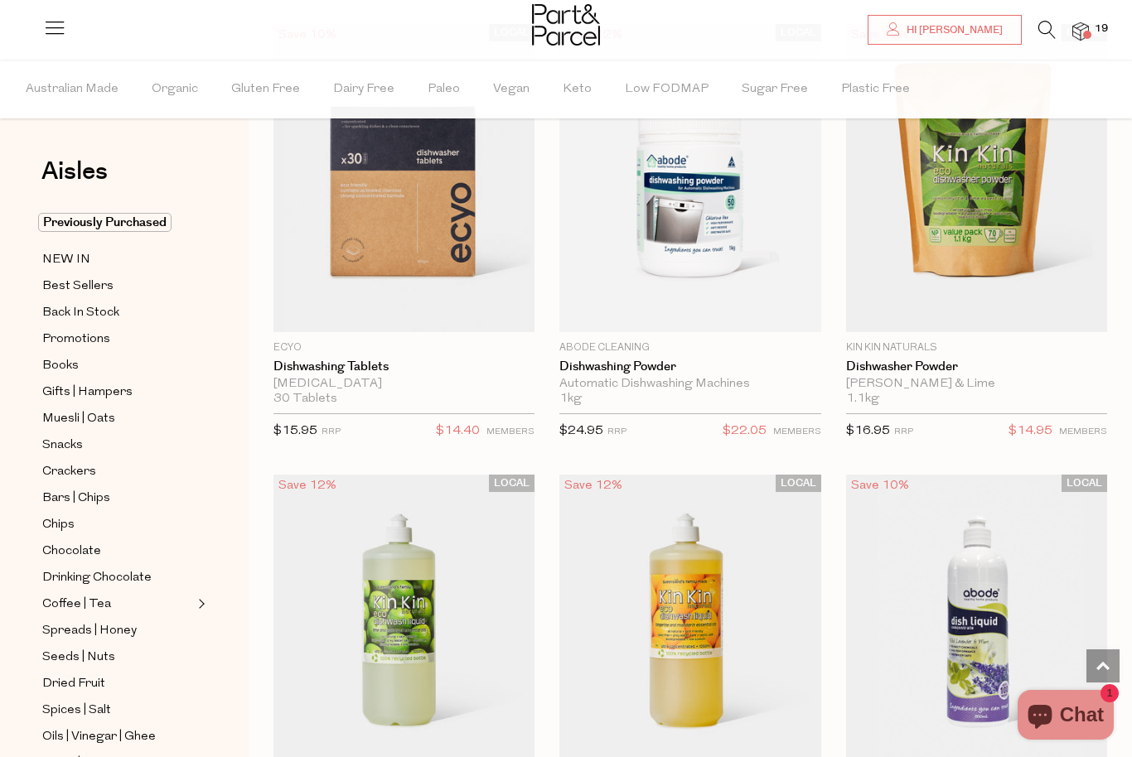
scroll to position [4272, 0]
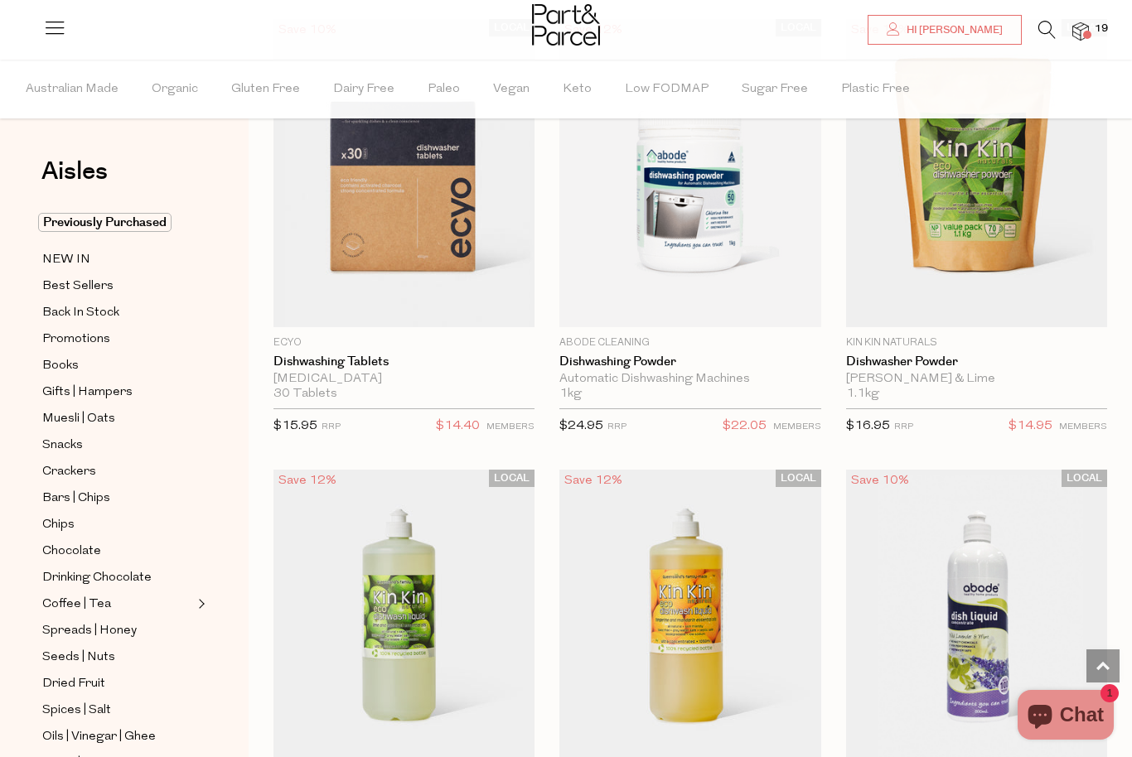
click at [1089, 27] on img at bounding box center [1080, 31] width 17 height 19
